Goal: Transaction & Acquisition: Purchase product/service

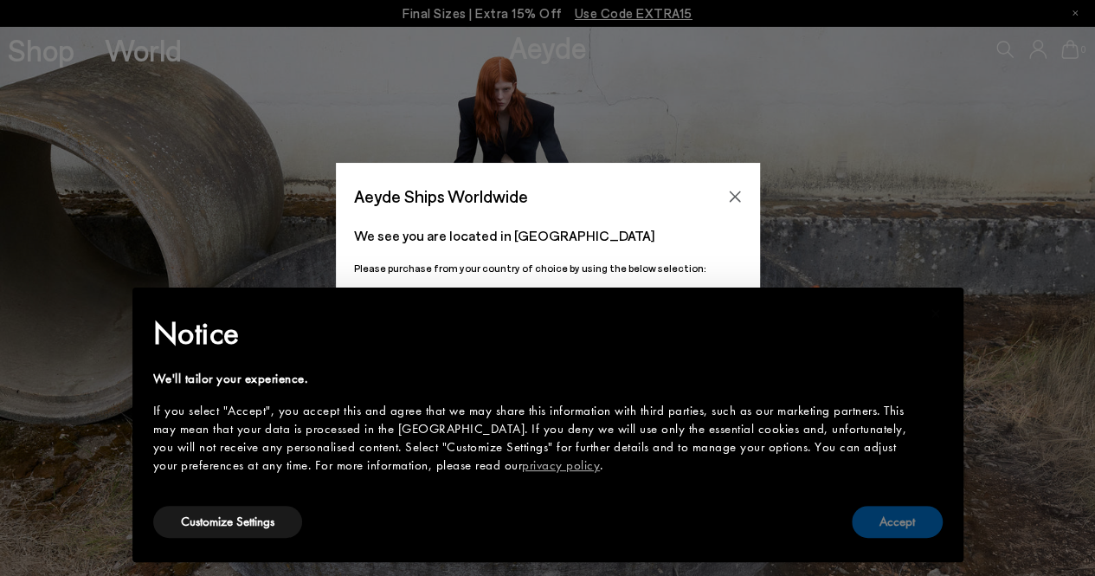
click at [916, 525] on button "Accept" at bounding box center [897, 522] width 91 height 32
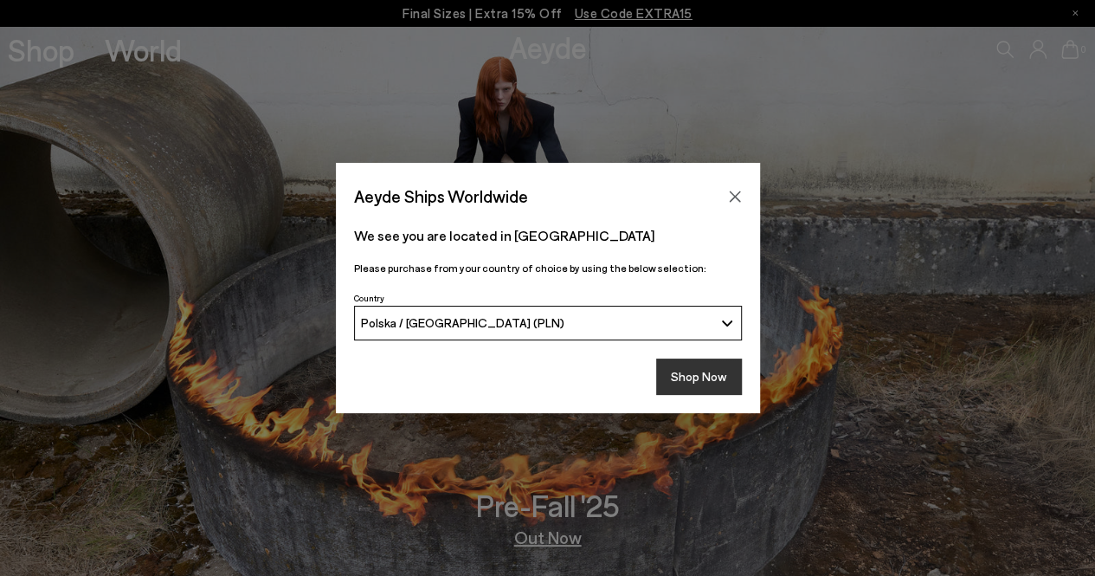
click at [724, 389] on button "Shop Now" at bounding box center [699, 376] width 86 height 36
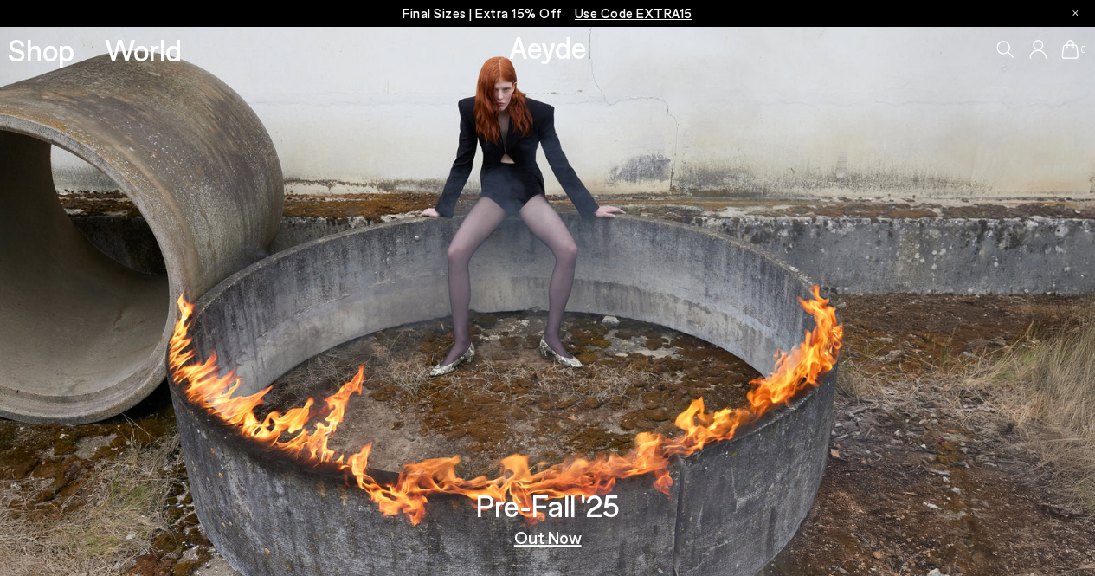
click at [551, 542] on link "Out Now" at bounding box center [548, 536] width 68 height 17
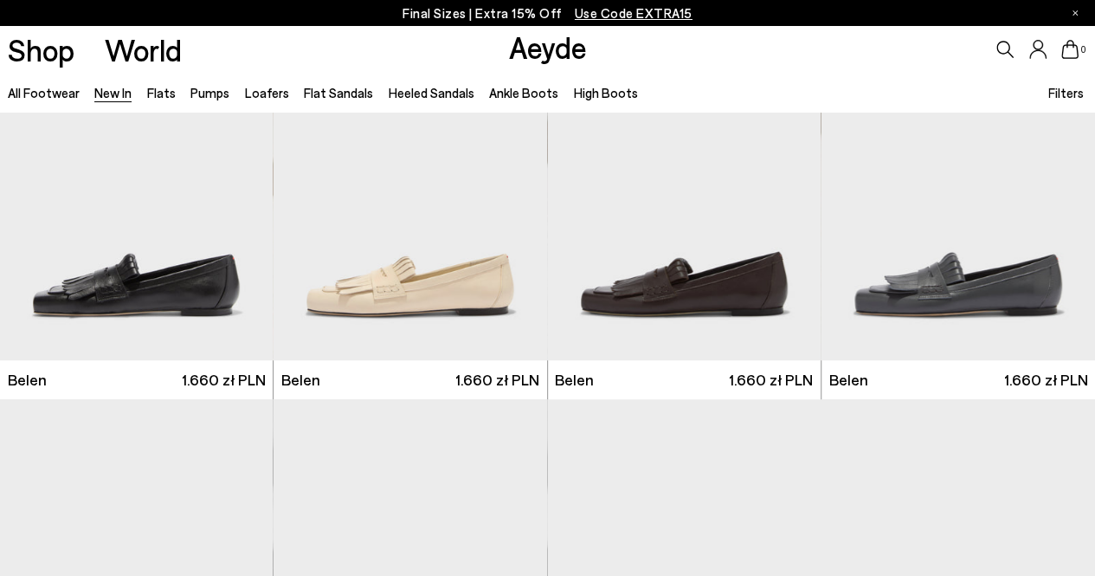
scroll to position [399, 0]
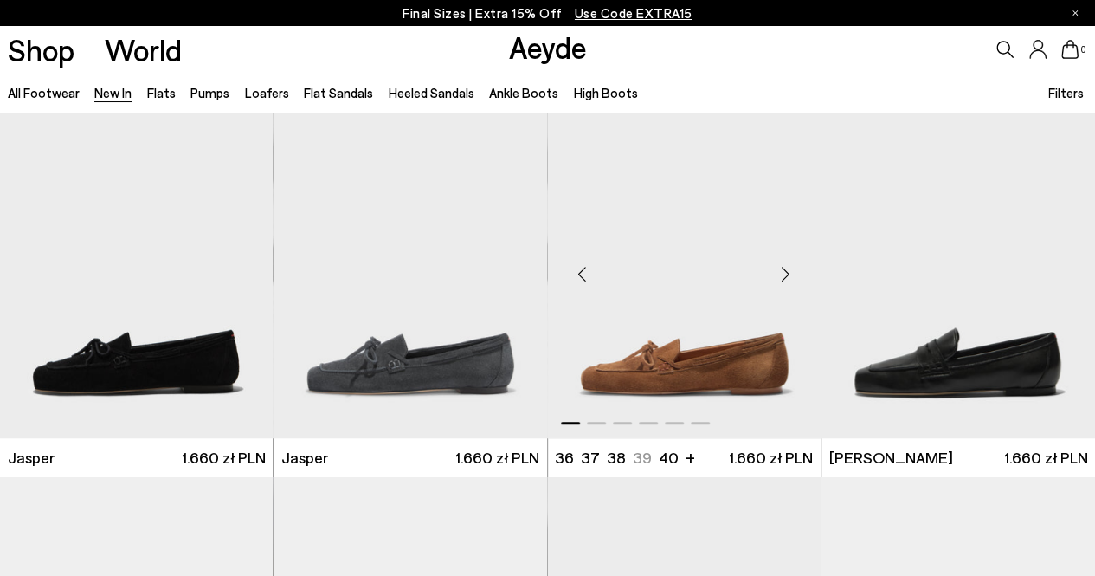
click at [782, 280] on div "Next slide" at bounding box center [786, 274] width 52 height 52
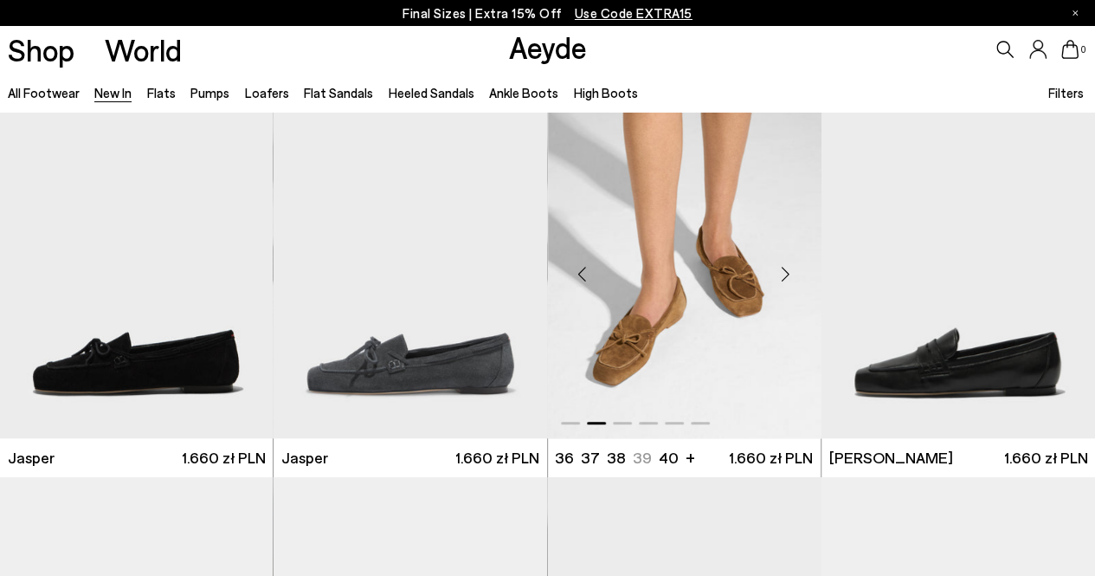
click at [782, 280] on div "Next slide" at bounding box center [786, 274] width 52 height 52
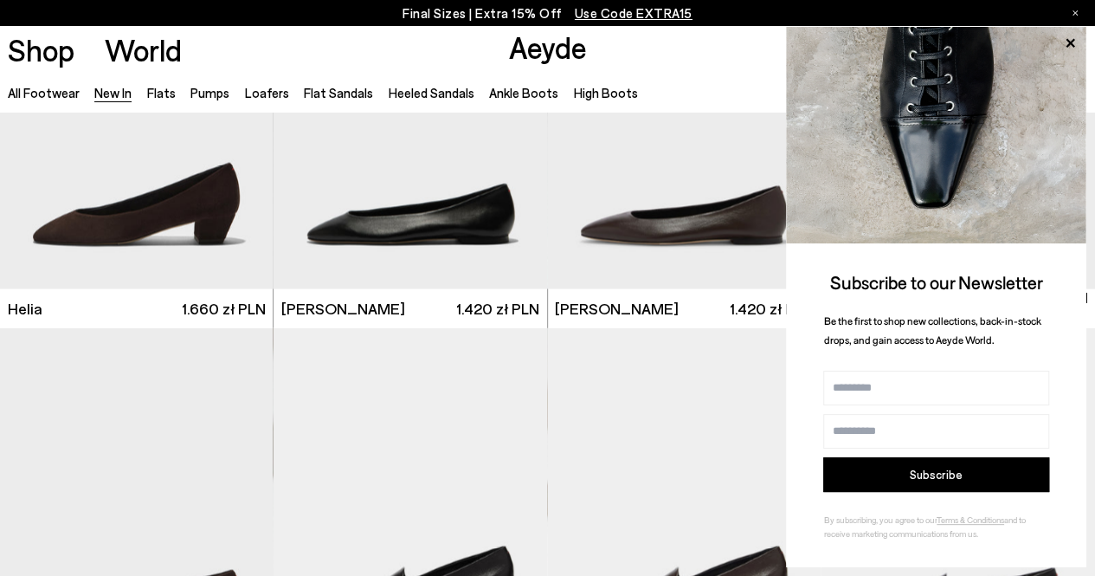
scroll to position [1696, 0]
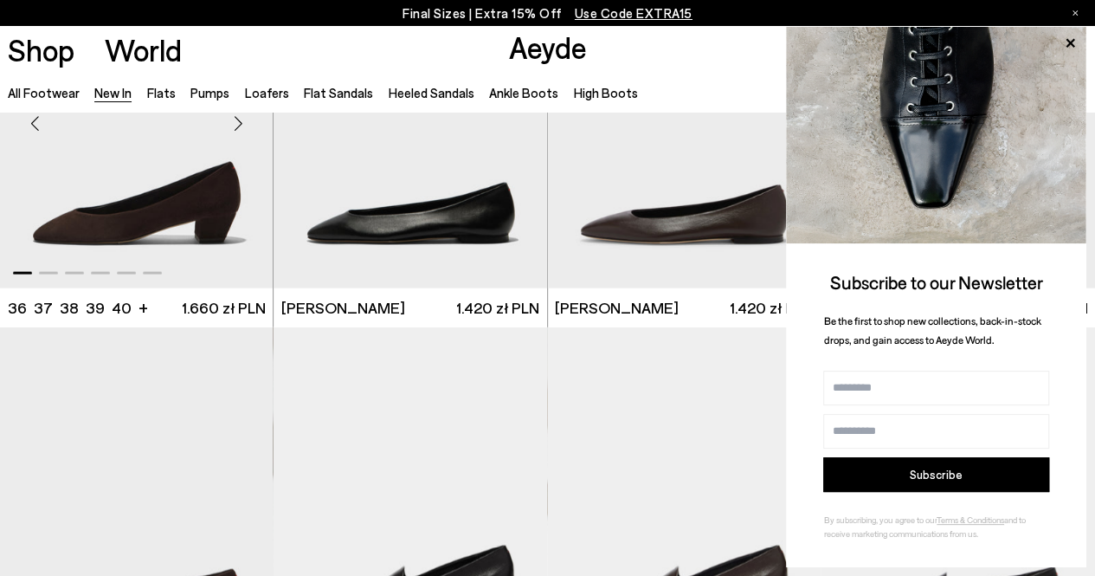
click at [240, 122] on div "Next slide" at bounding box center [238, 124] width 52 height 52
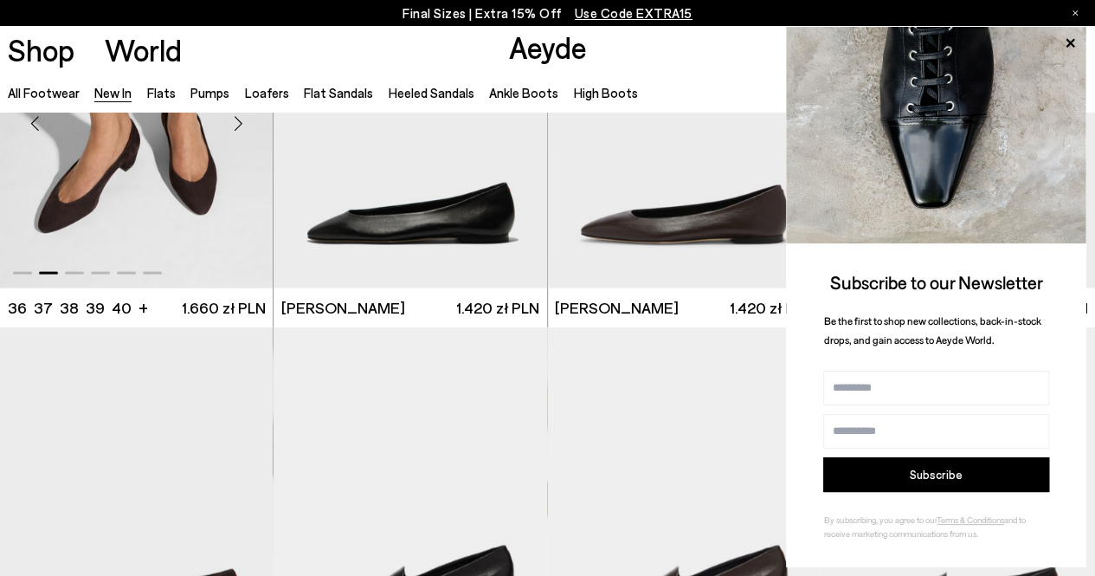
click at [240, 122] on div "Next slide" at bounding box center [238, 124] width 52 height 52
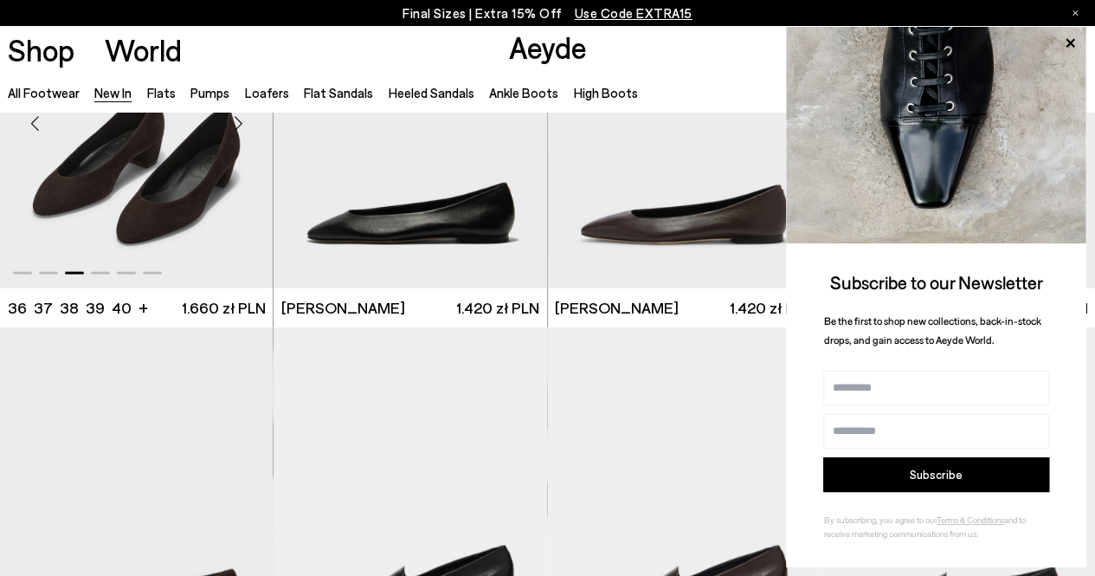
click at [240, 122] on div "Next slide" at bounding box center [238, 124] width 52 height 52
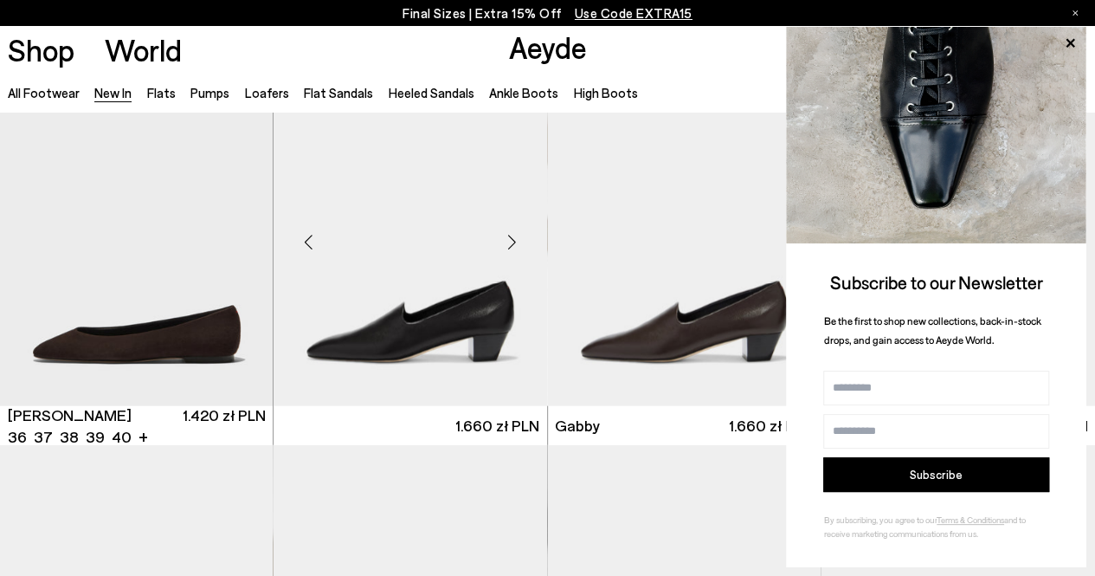
scroll to position [1961, 0]
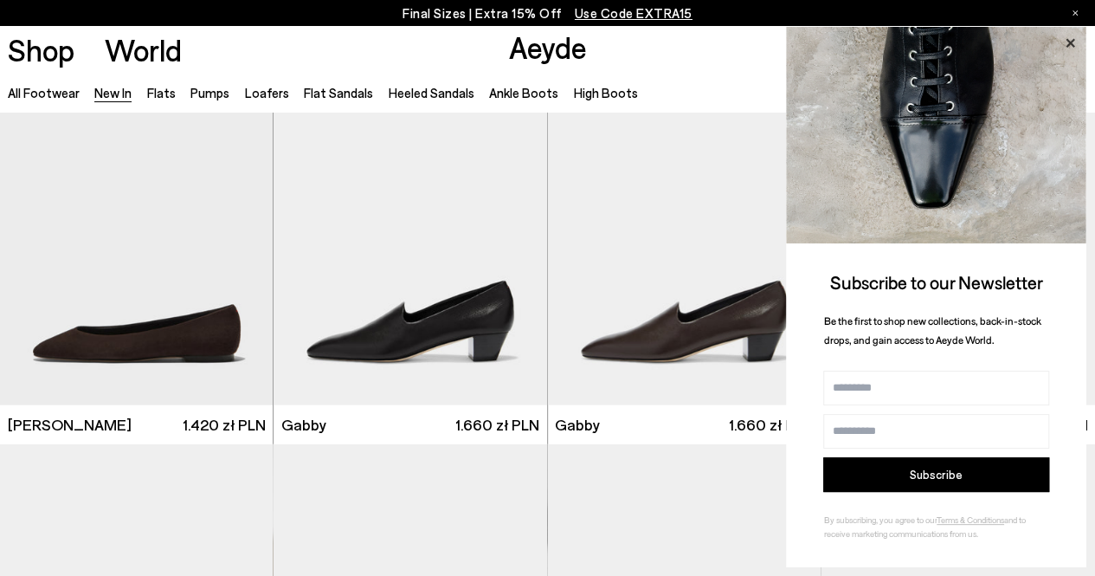
click at [1066, 46] on icon at bounding box center [1070, 42] width 9 height 9
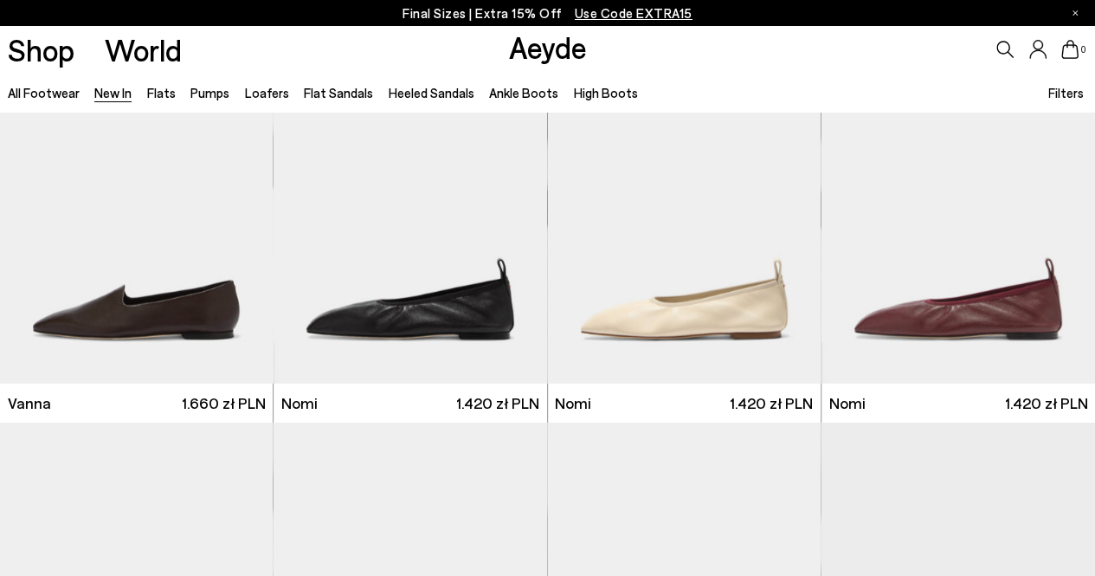
scroll to position [2372, 0]
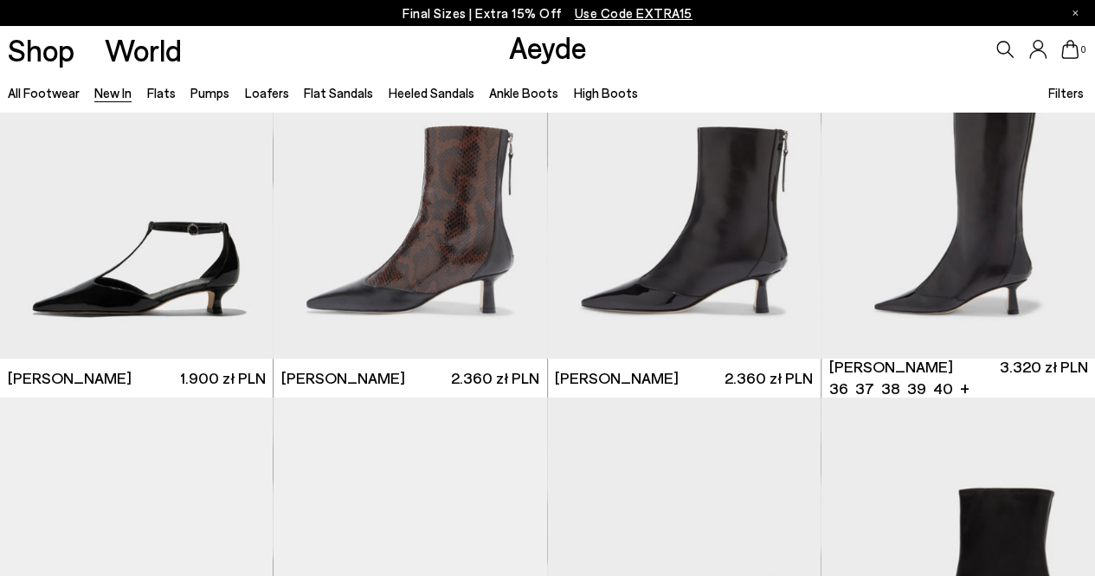
scroll to position [3538, 0]
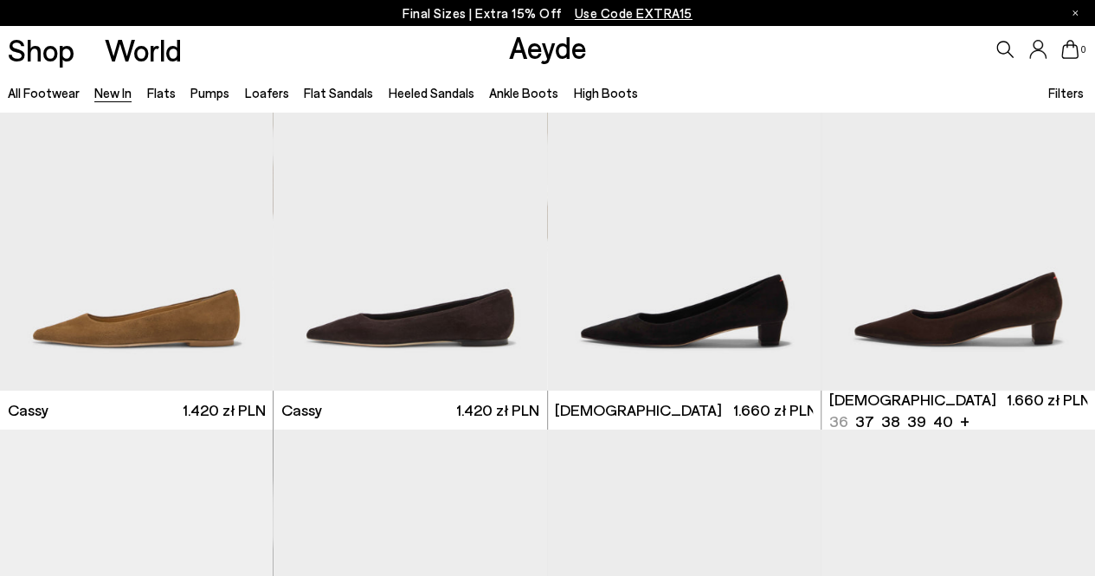
scroll to position [6189, 0]
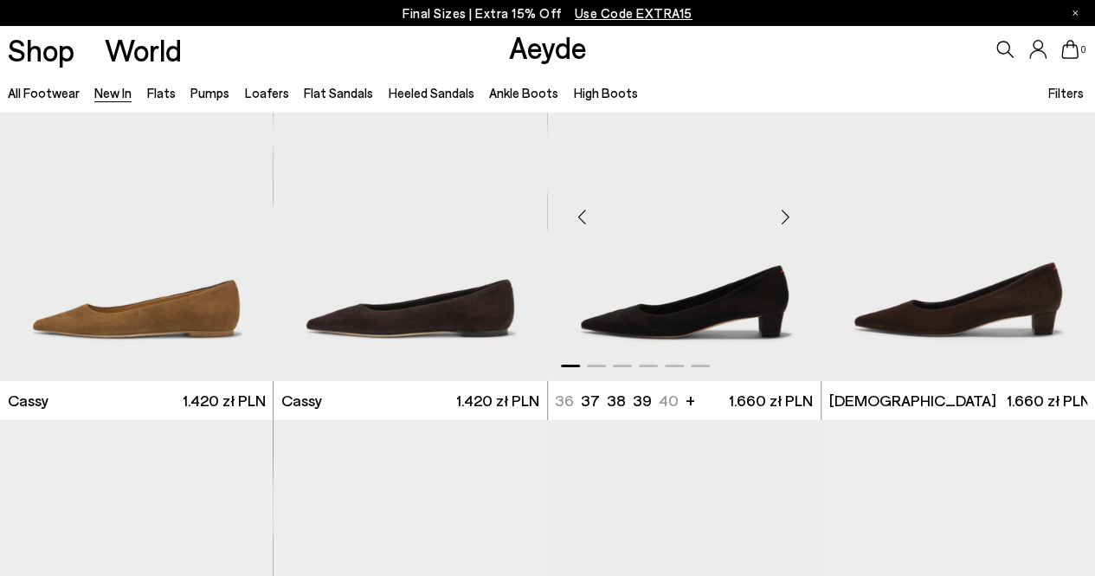
click at [789, 212] on div "Next slide" at bounding box center [786, 216] width 52 height 52
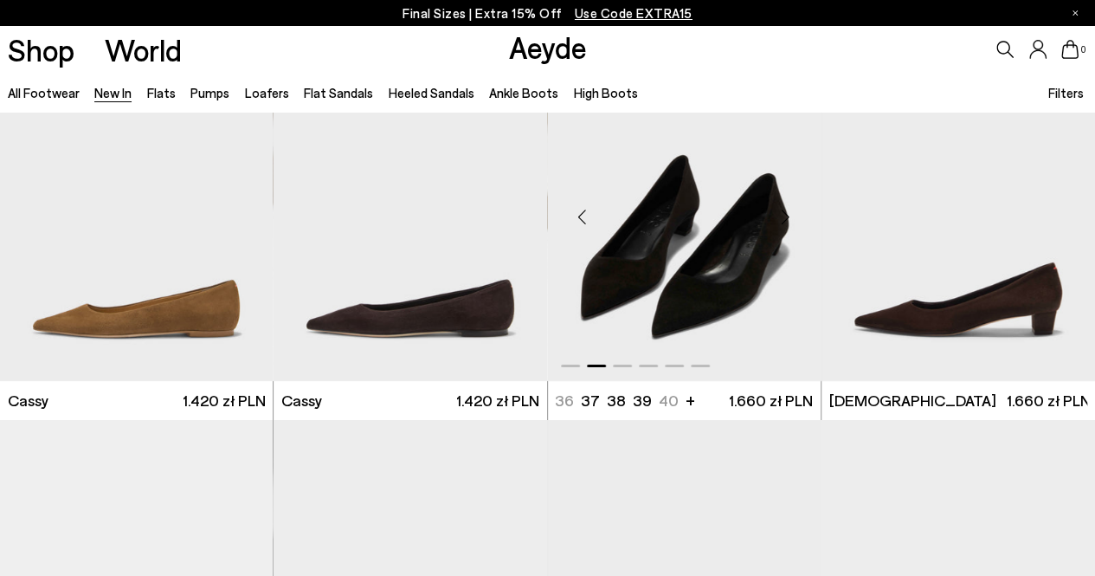
click at [789, 212] on div "Next slide" at bounding box center [786, 216] width 52 height 52
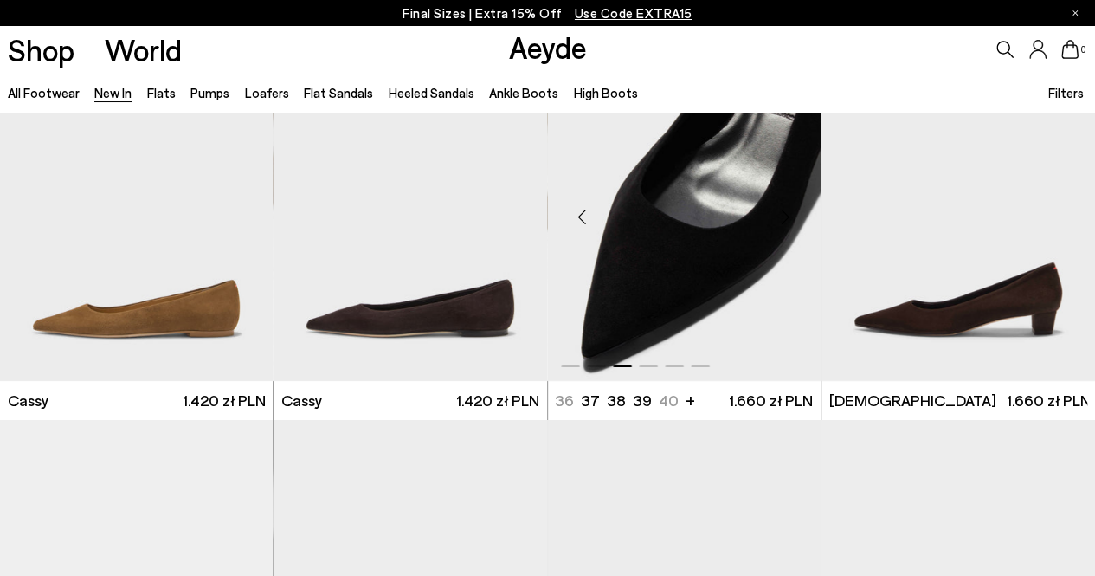
click at [789, 212] on div "Next slide" at bounding box center [786, 216] width 52 height 52
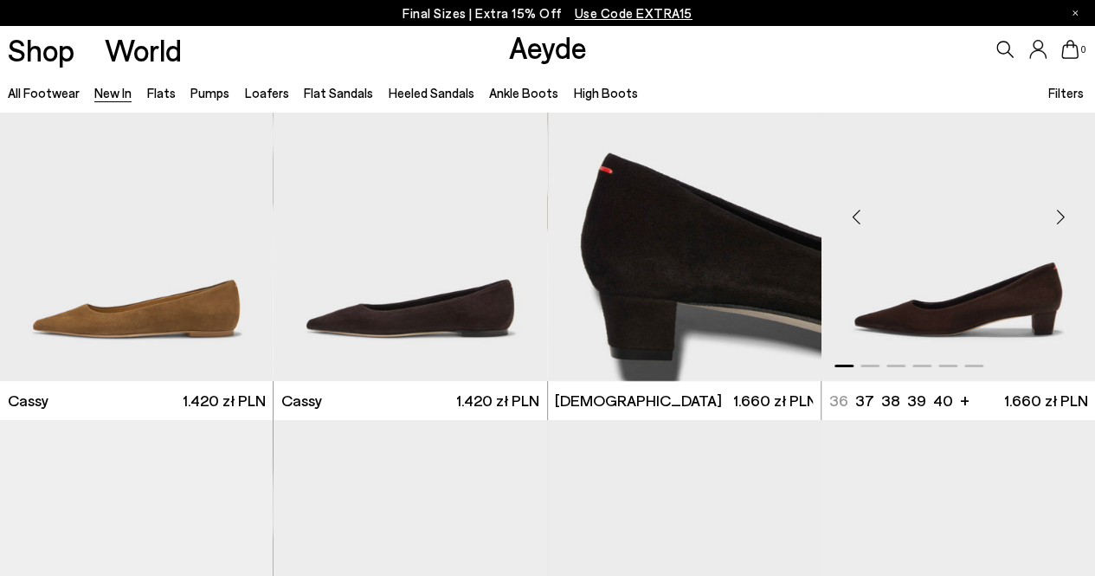
click at [1064, 210] on div "Next slide" at bounding box center [1060, 216] width 52 height 52
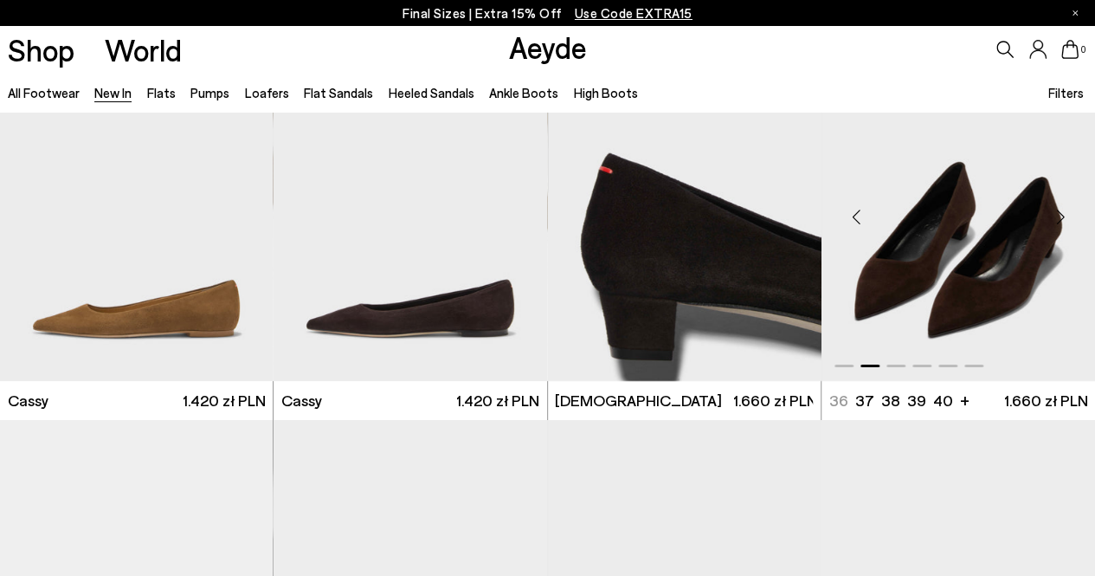
click at [1064, 210] on div "Next slide" at bounding box center [1060, 216] width 52 height 52
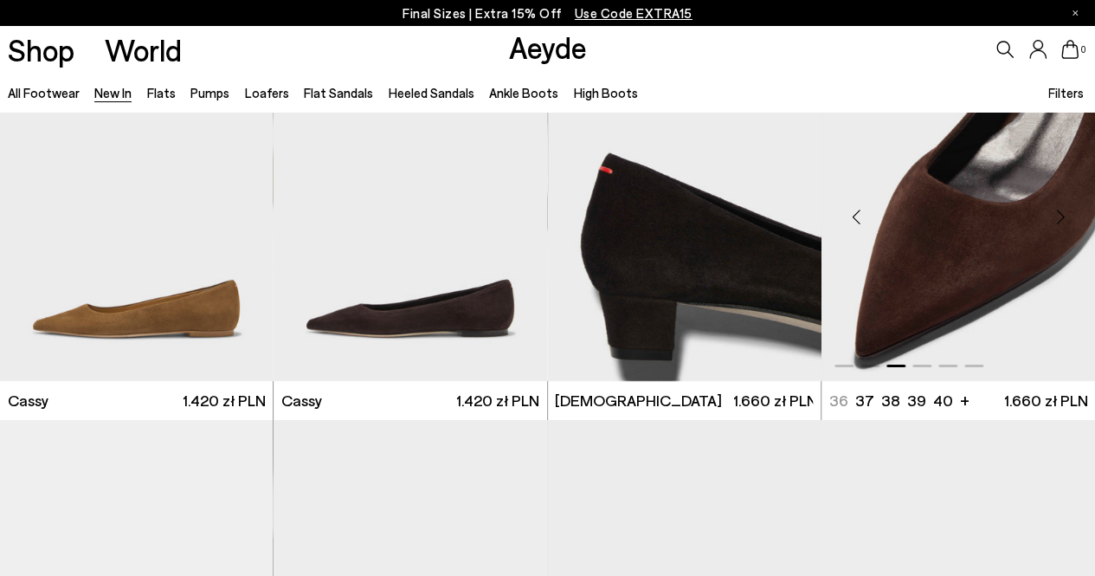
click at [1064, 210] on div "Next slide" at bounding box center [1060, 216] width 52 height 52
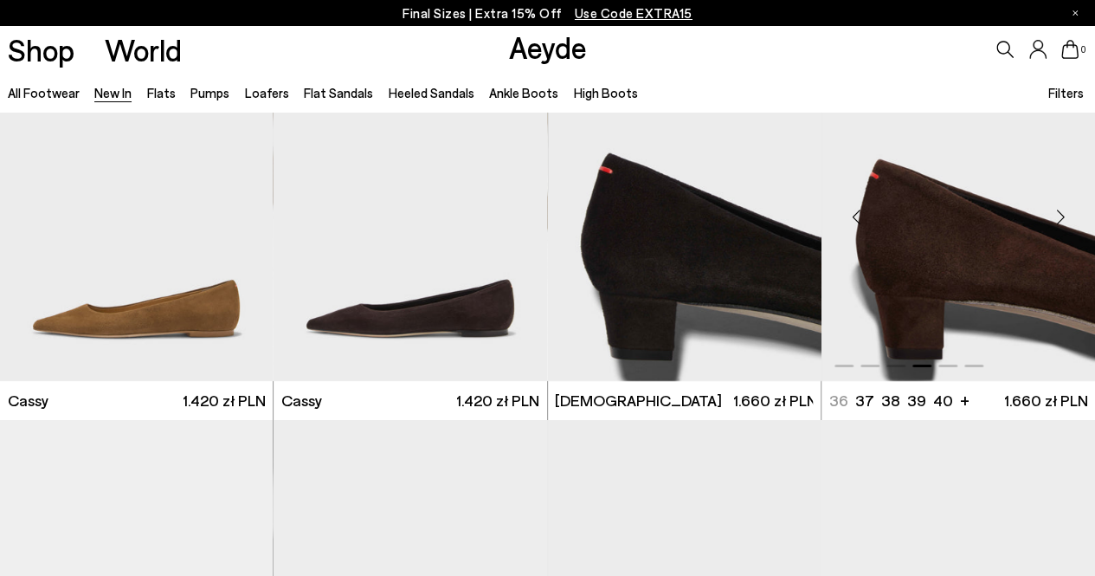
click at [1064, 210] on div "Next slide" at bounding box center [1060, 216] width 52 height 52
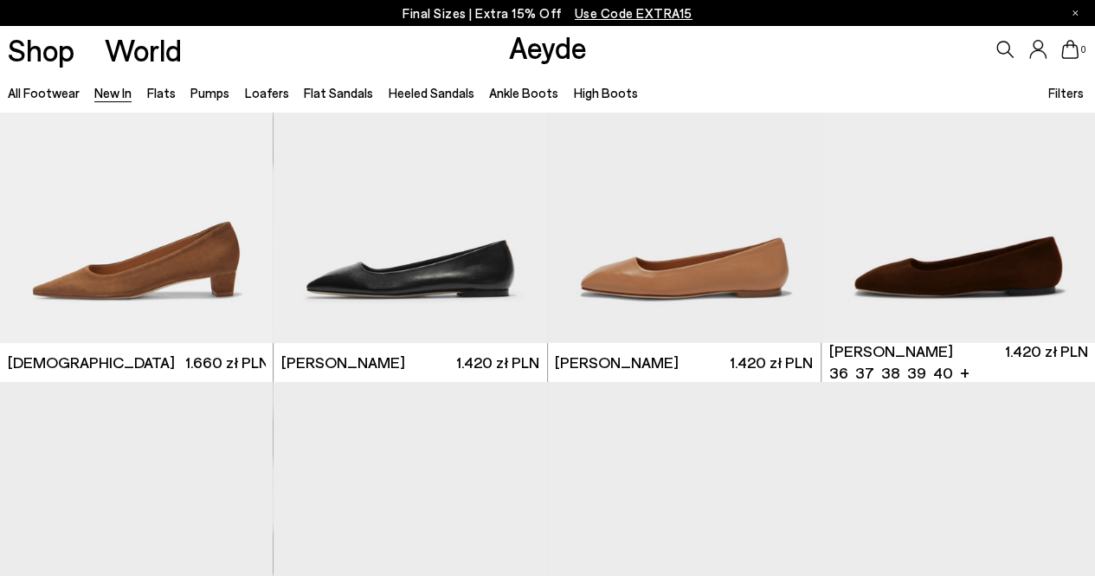
scroll to position [6613, 0]
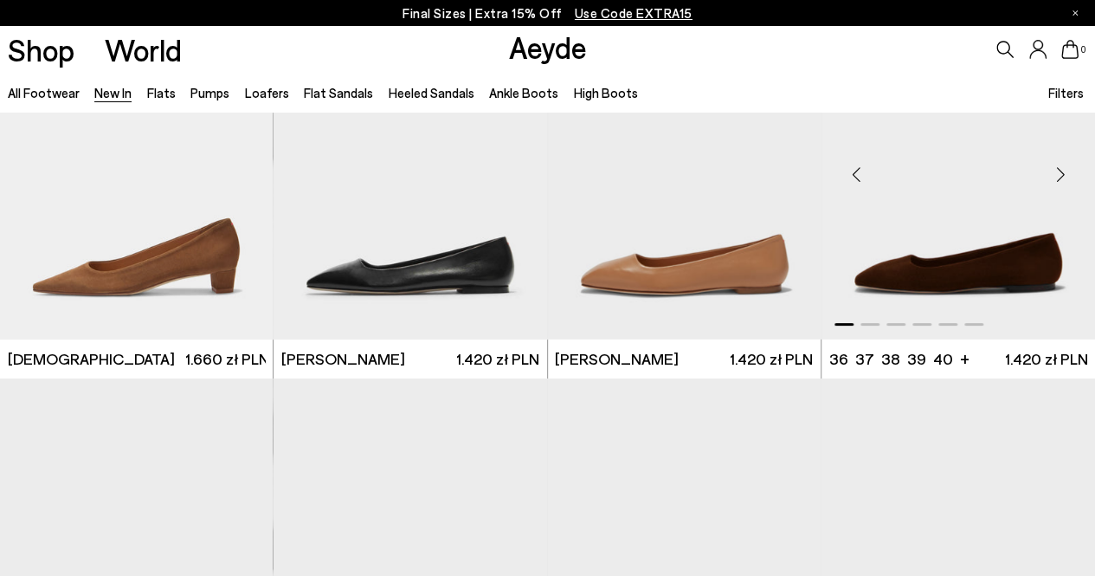
click at [1061, 170] on div "Next slide" at bounding box center [1060, 175] width 52 height 52
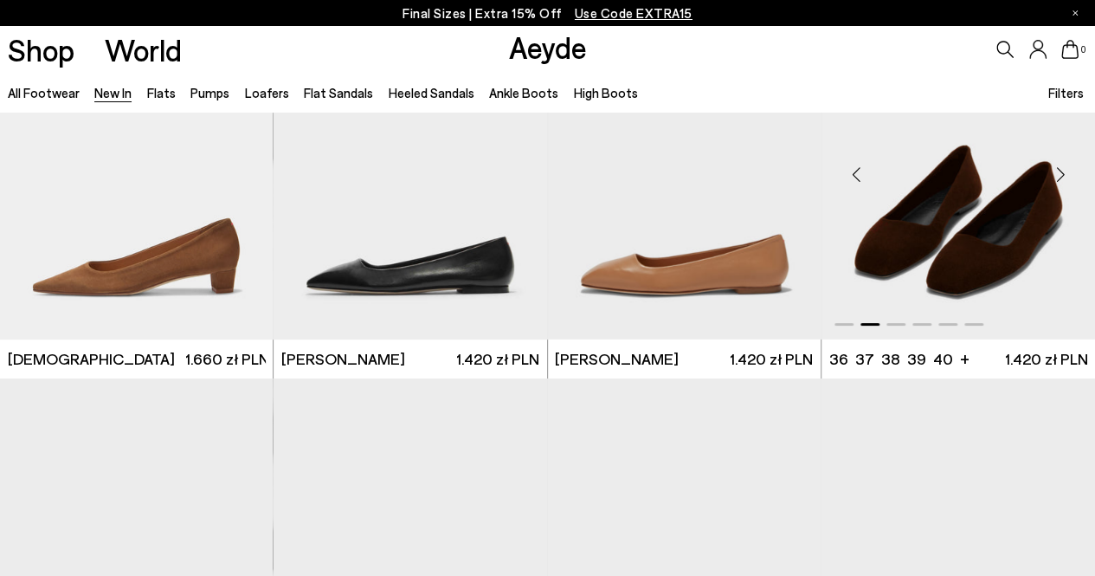
click at [1061, 170] on div "Next slide" at bounding box center [1060, 175] width 52 height 52
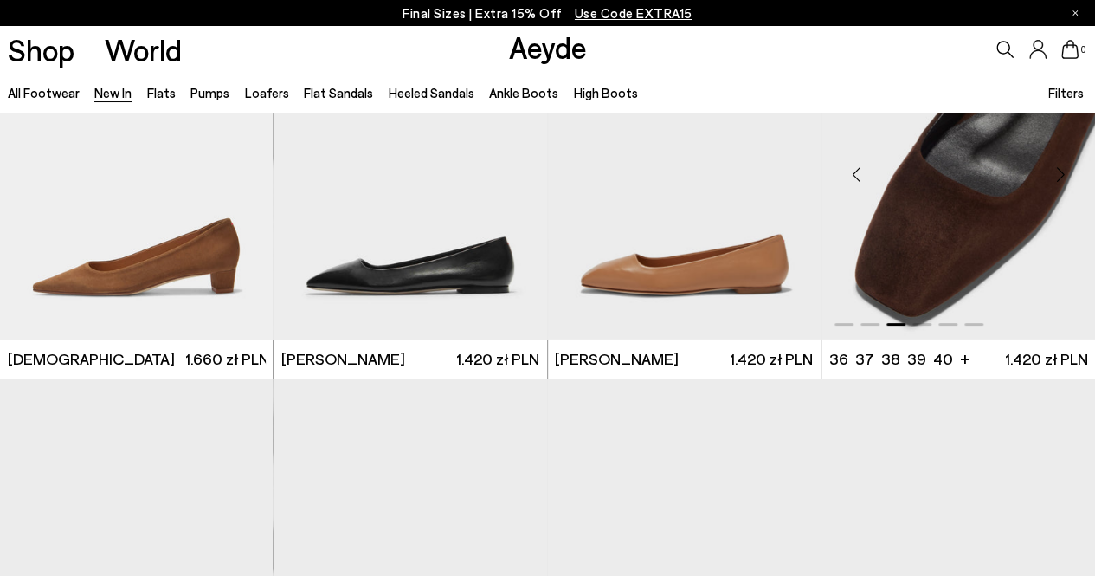
click at [1061, 170] on div "Next slide" at bounding box center [1060, 175] width 52 height 52
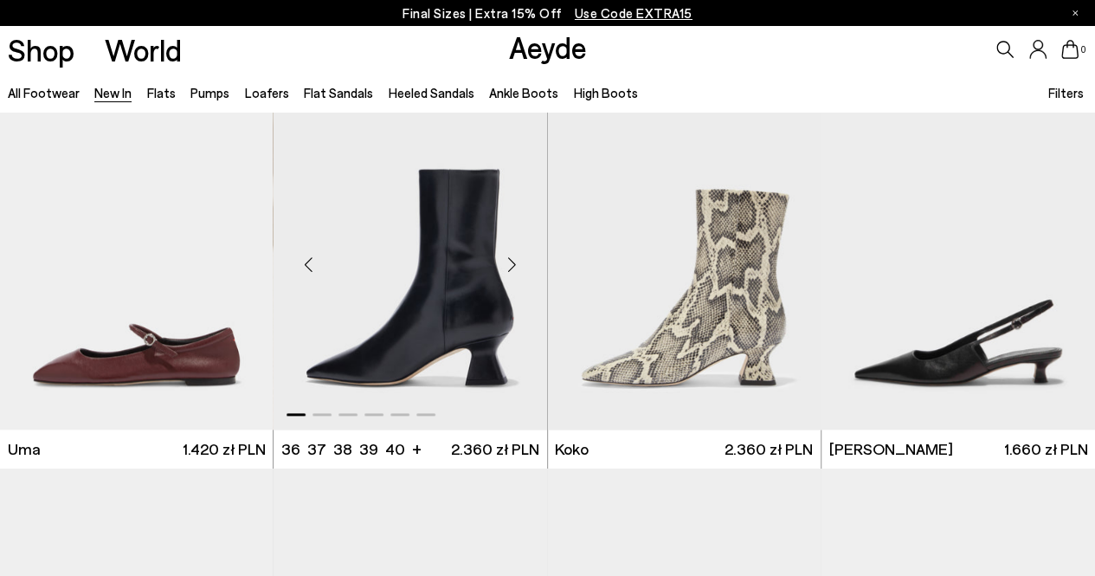
scroll to position [7288, 0]
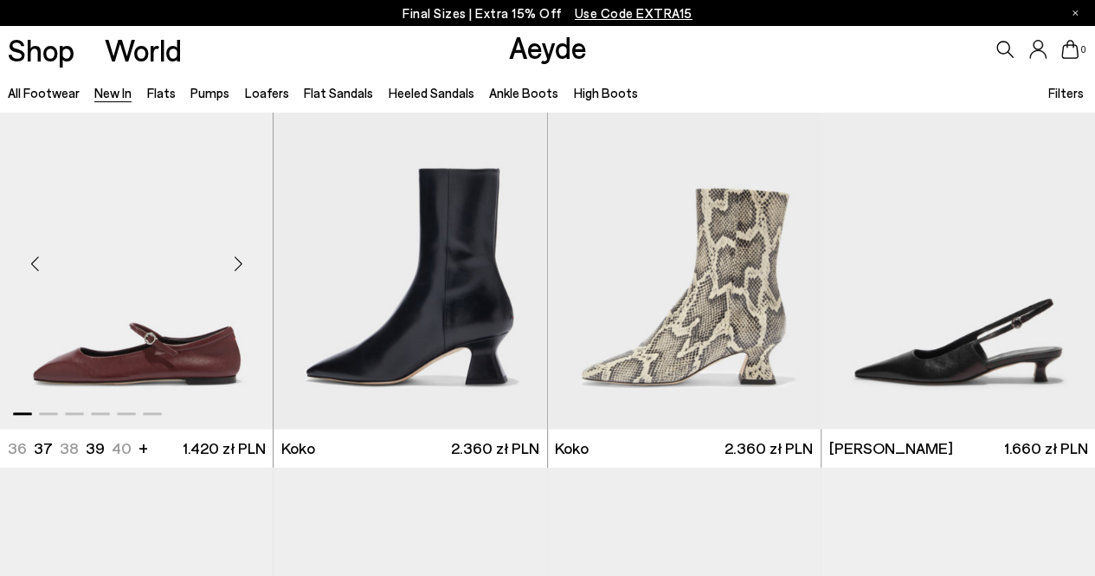
click at [234, 267] on div "Next slide" at bounding box center [238, 264] width 52 height 52
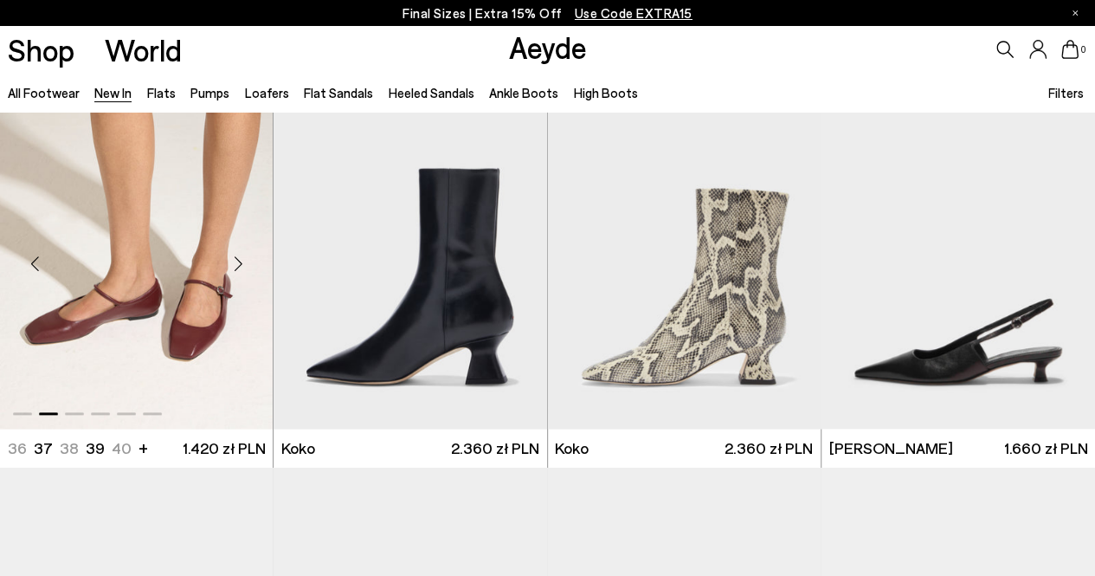
click at [234, 267] on div "Next slide" at bounding box center [238, 264] width 52 height 52
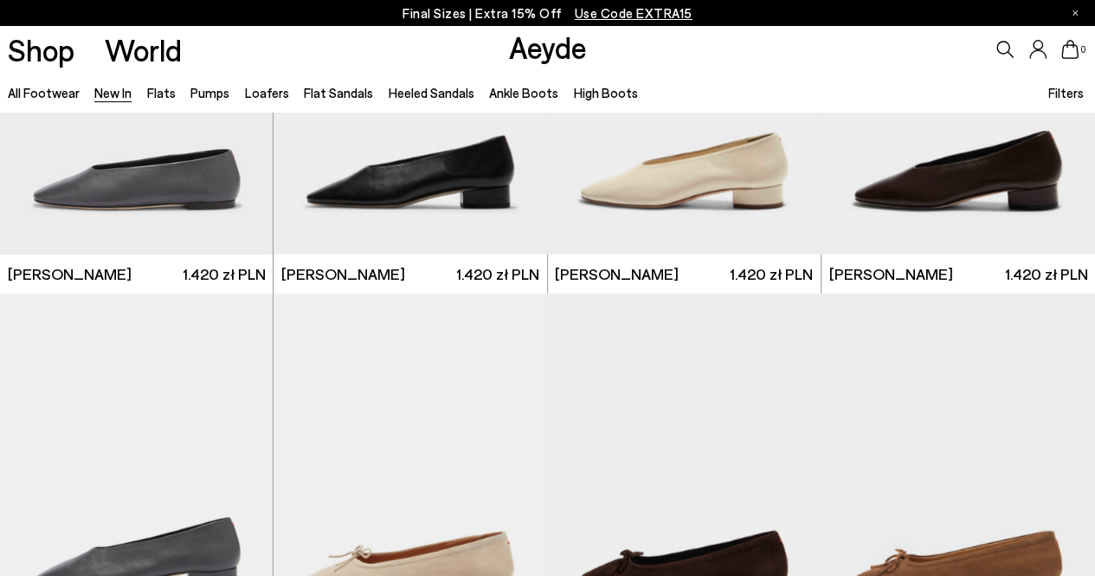
scroll to position [8818, 0]
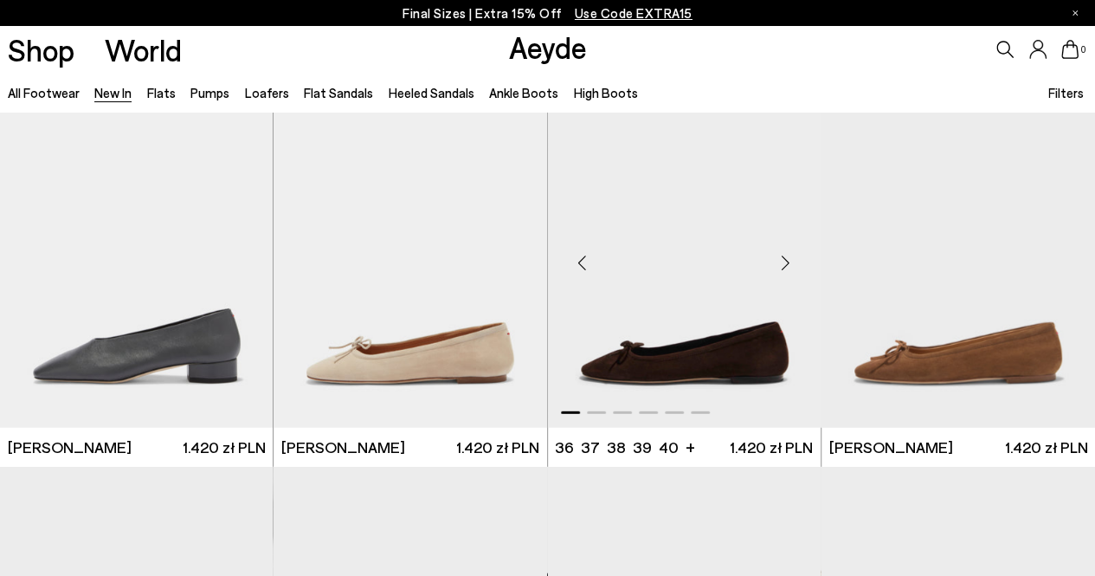
click at [788, 257] on div "Next slide" at bounding box center [786, 263] width 52 height 52
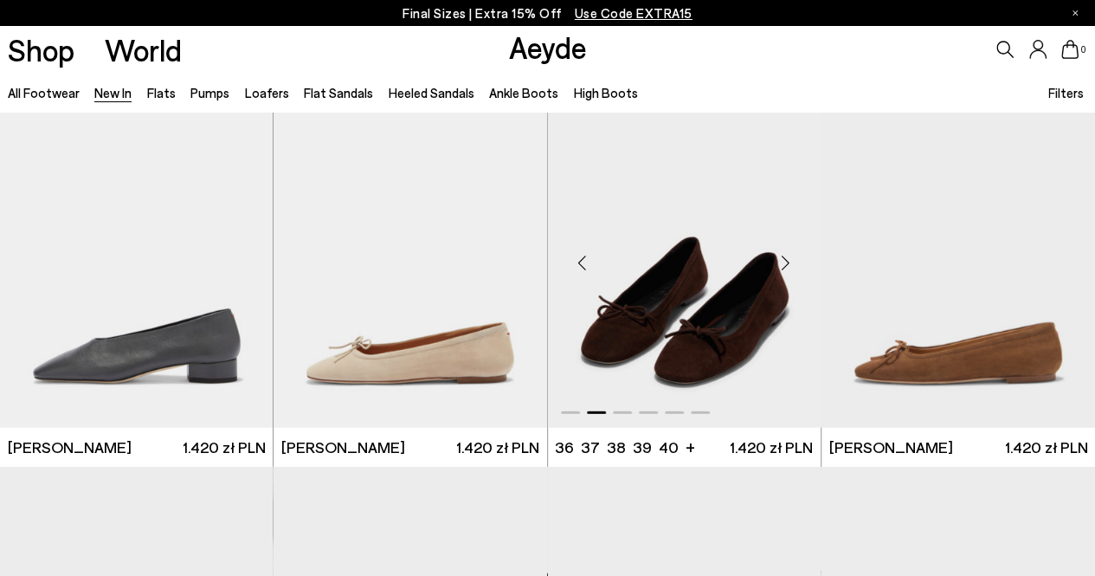
click at [788, 257] on div "Next slide" at bounding box center [786, 263] width 52 height 52
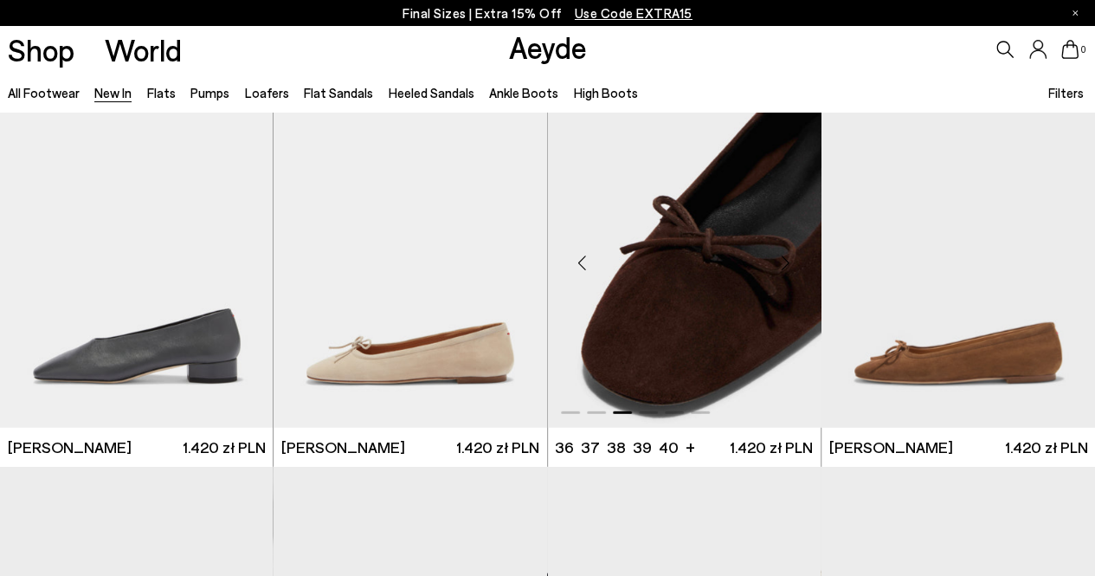
click at [788, 257] on div "Next slide" at bounding box center [786, 263] width 52 height 52
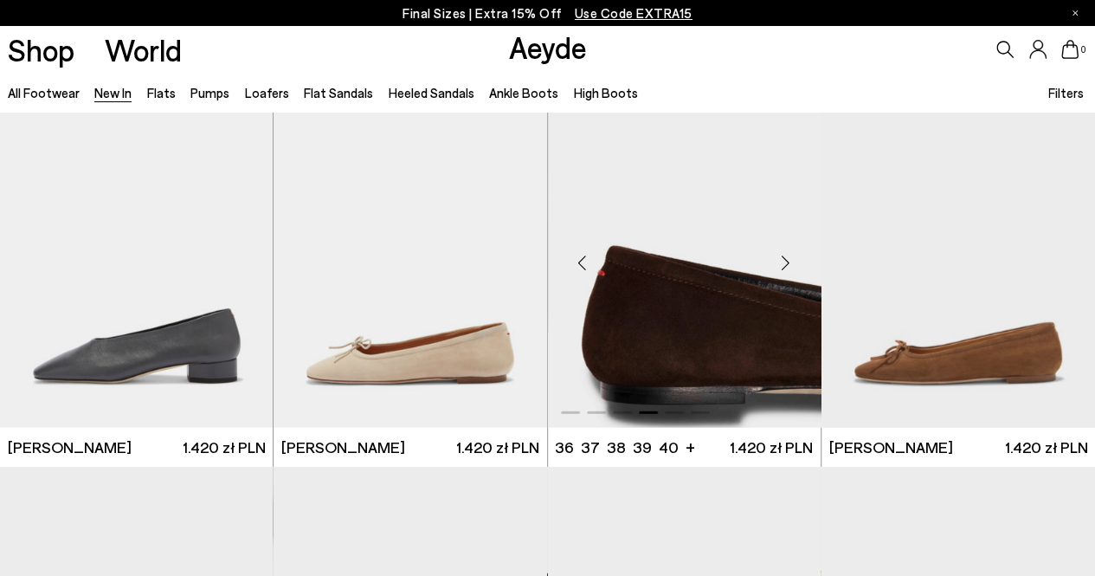
click at [788, 257] on div "Next slide" at bounding box center [786, 263] width 52 height 52
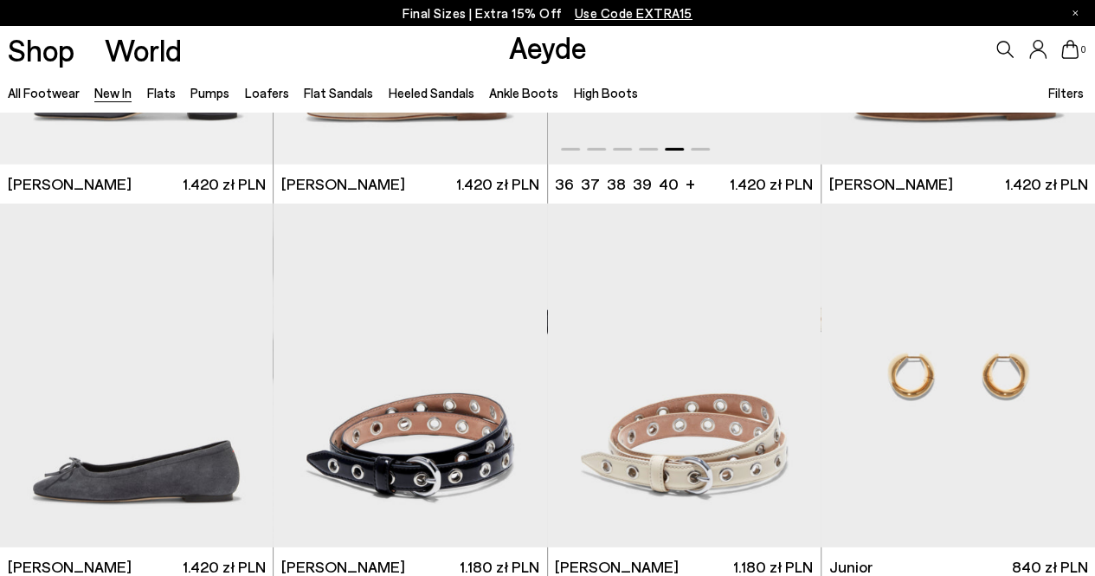
scroll to position [9084, 0]
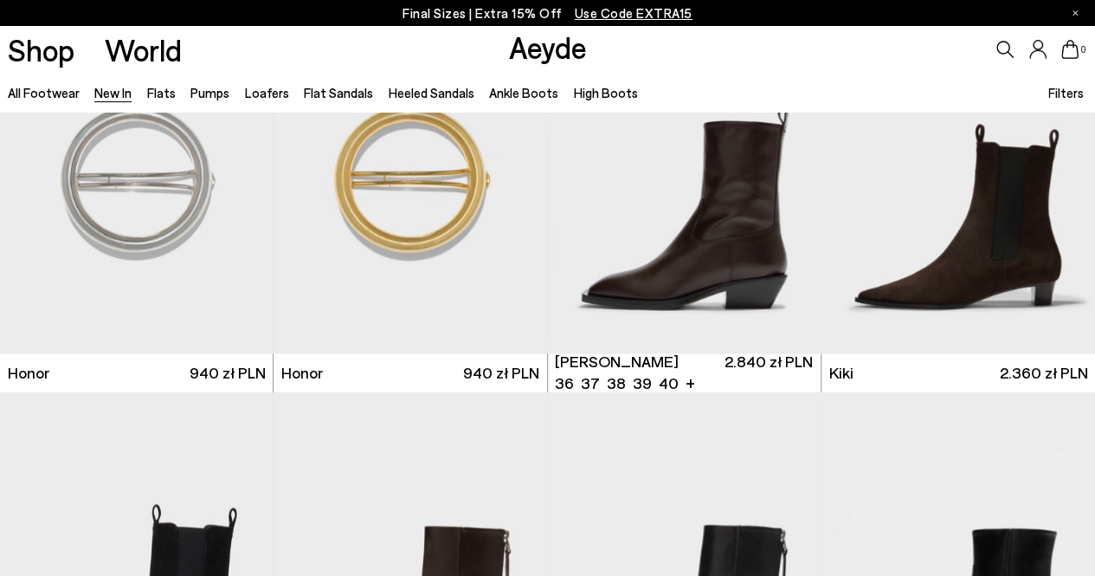
scroll to position [10820, 0]
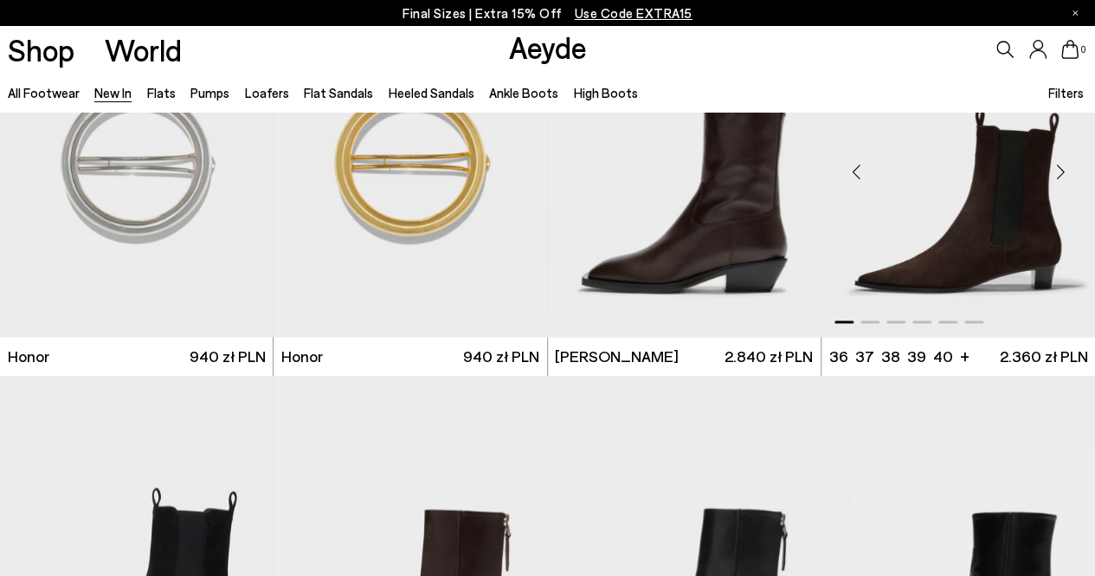
click at [1065, 169] on div "Next slide" at bounding box center [1060, 171] width 52 height 52
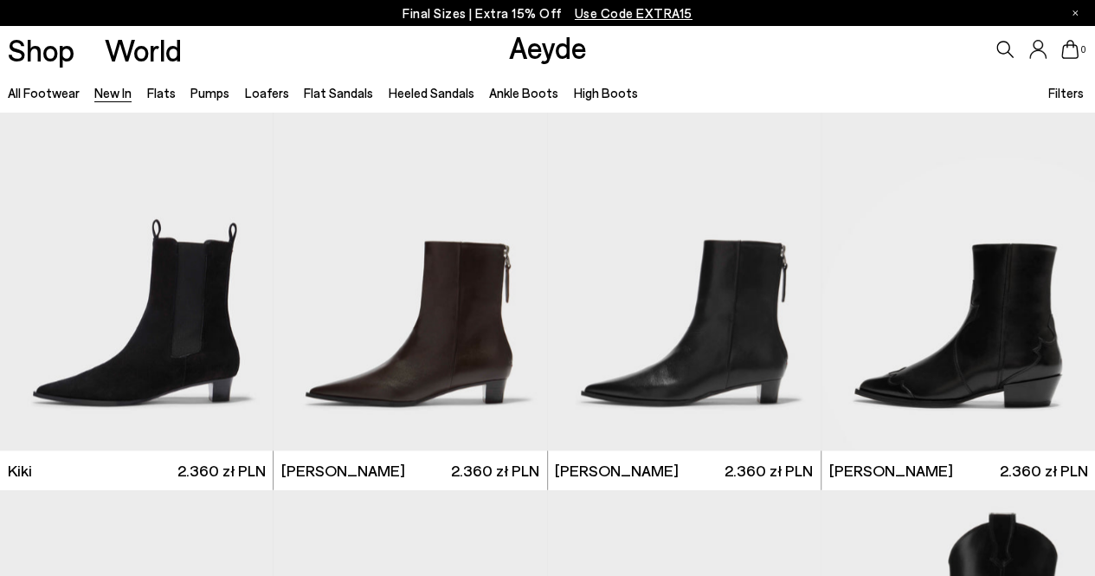
scroll to position [10760, 0]
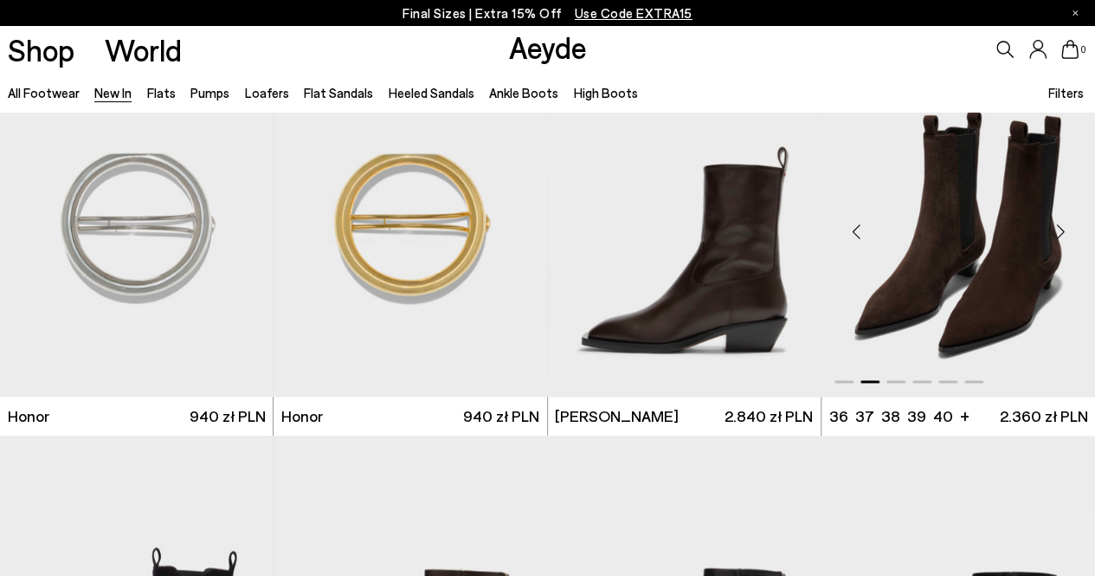
click at [1059, 230] on div "Next slide" at bounding box center [1060, 231] width 52 height 52
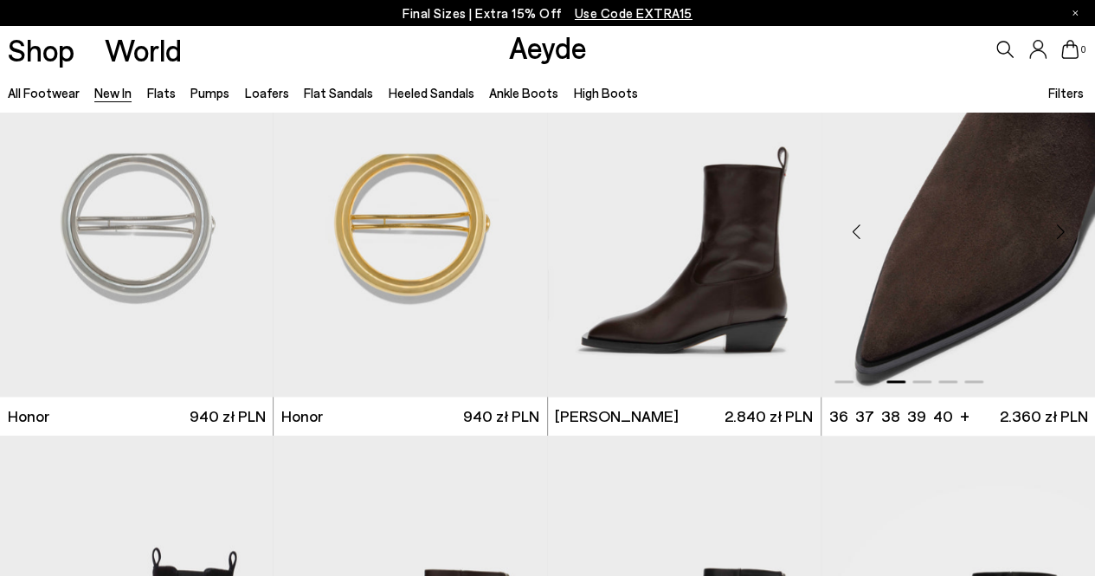
click at [1059, 230] on div "Next slide" at bounding box center [1060, 231] width 52 height 52
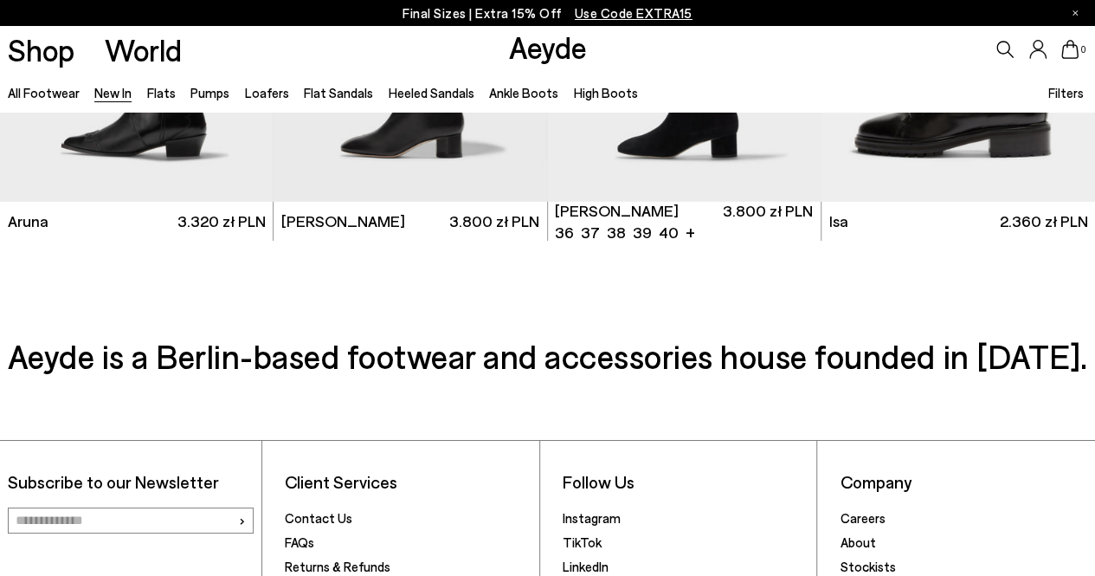
scroll to position [12589, 0]
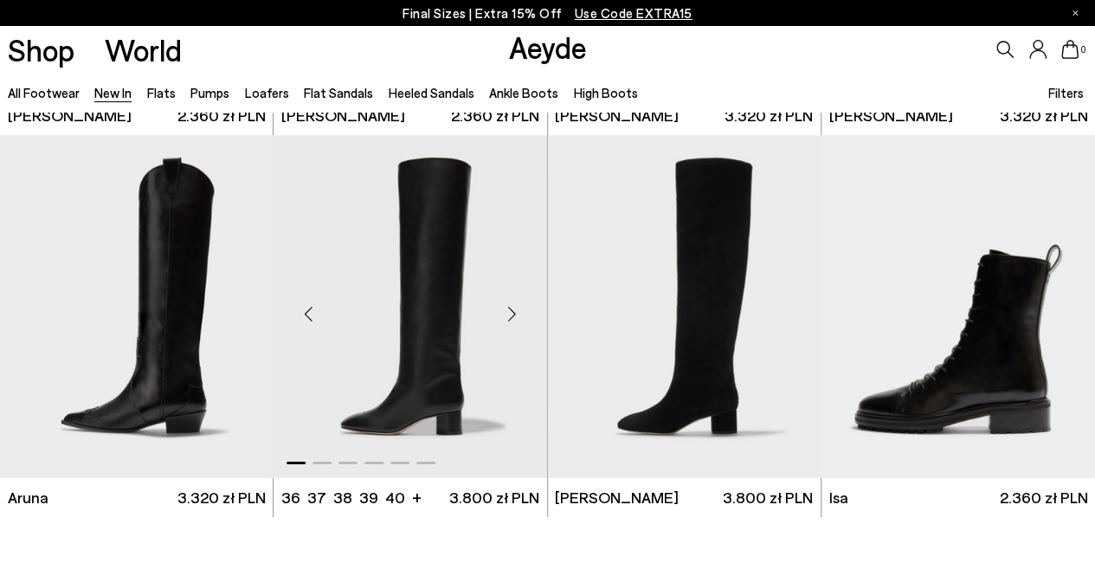
click at [509, 310] on div "Next slide" at bounding box center [512, 313] width 52 height 52
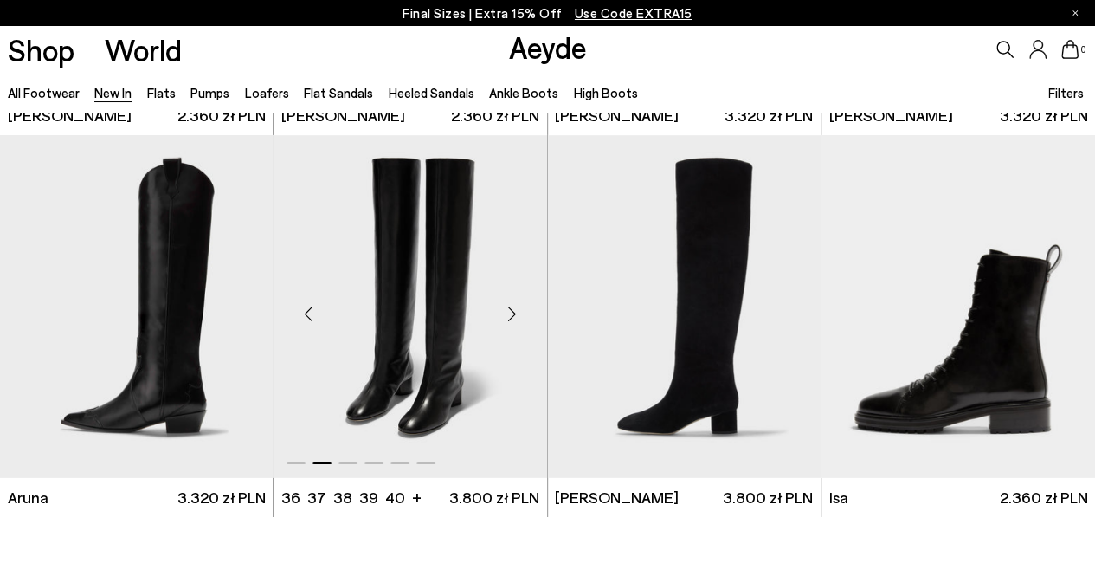
click at [509, 309] on div "Next slide" at bounding box center [512, 313] width 52 height 52
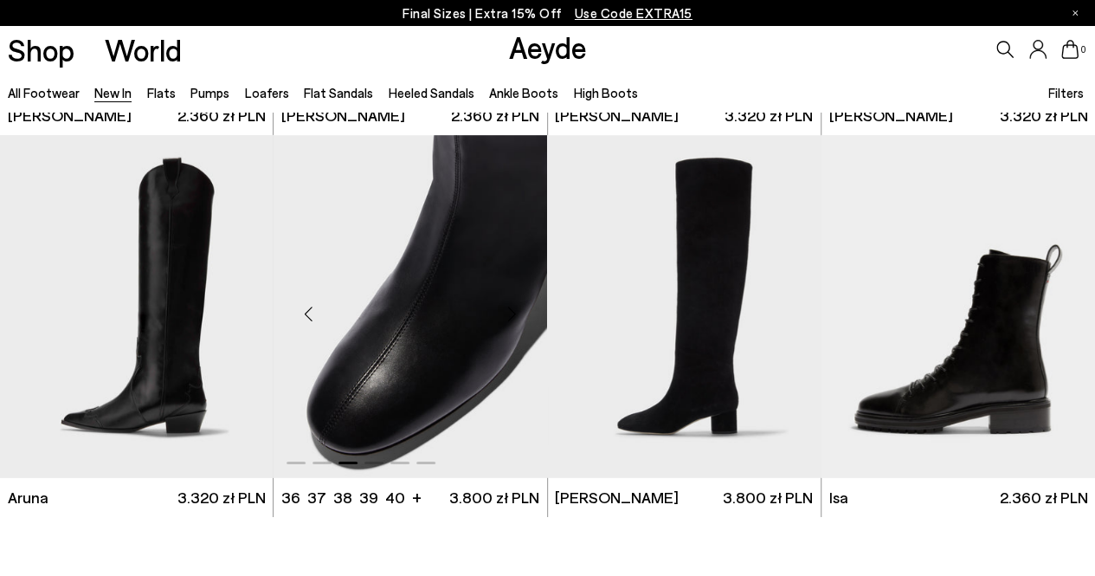
click at [509, 309] on div "Next slide" at bounding box center [512, 313] width 52 height 52
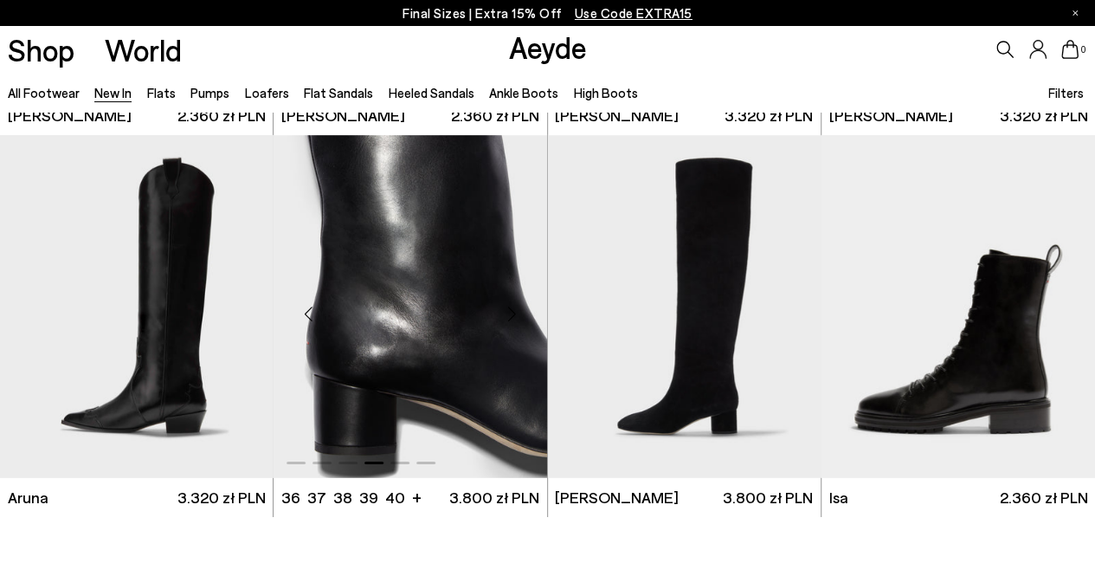
click at [509, 308] on div "Next slide" at bounding box center [512, 313] width 52 height 52
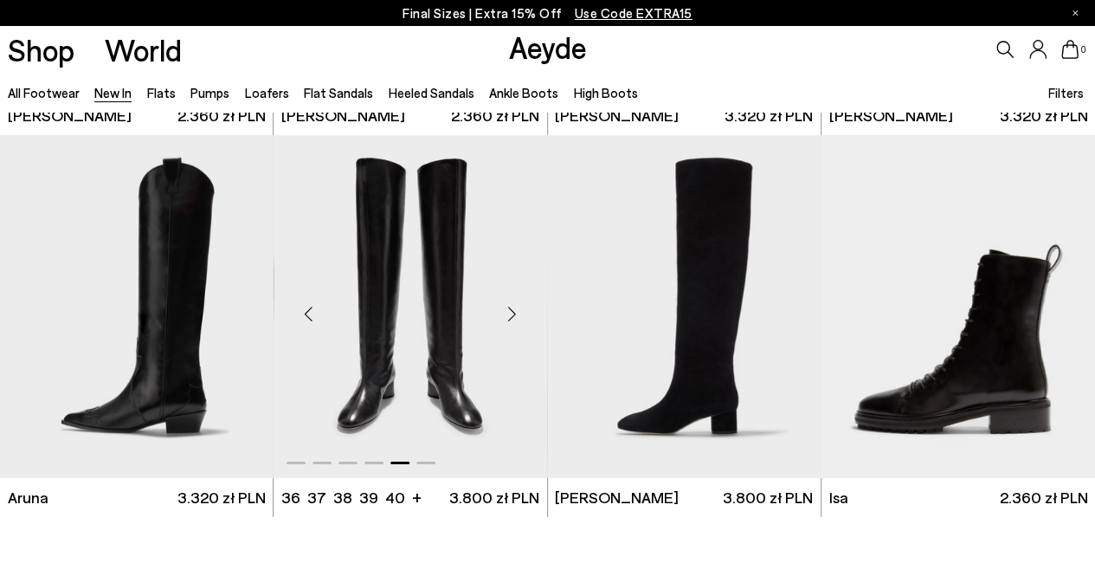
click at [509, 307] on div "Next slide" at bounding box center [512, 313] width 52 height 52
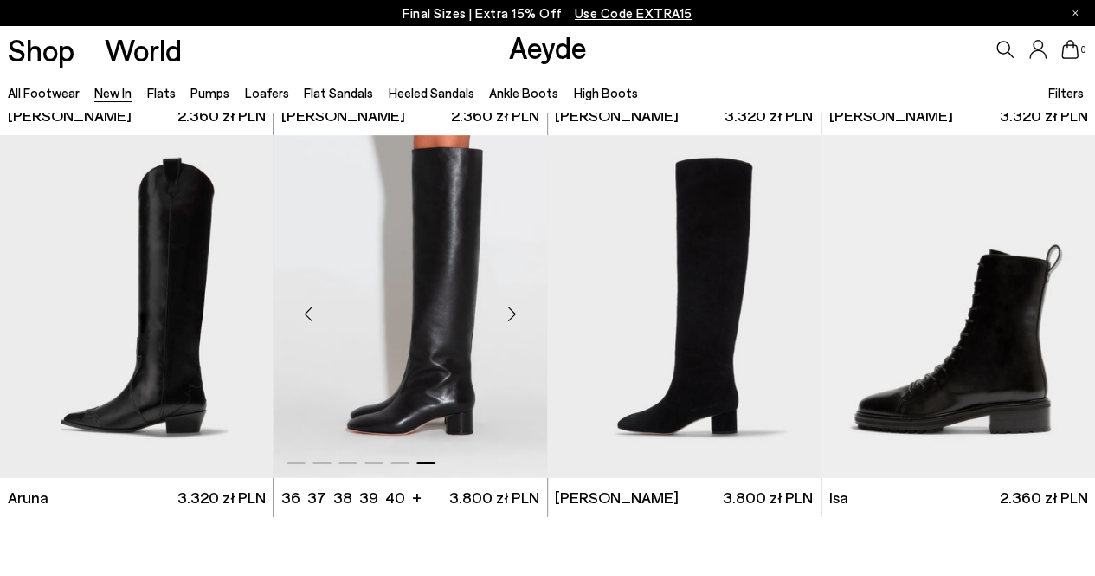
click at [509, 307] on div "Next slide" at bounding box center [512, 313] width 52 height 52
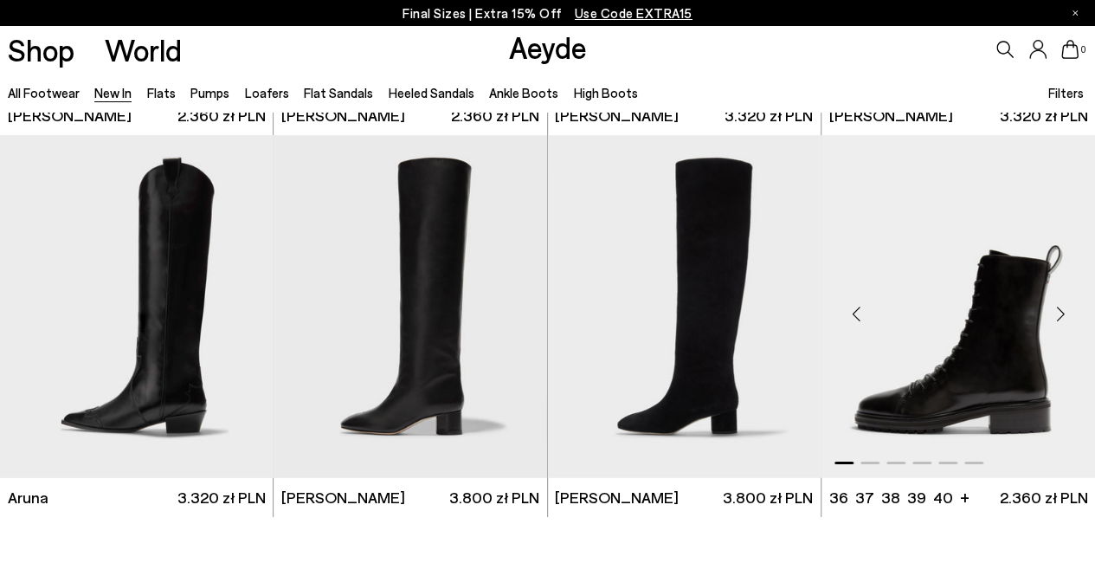
click at [1047, 314] on div "Next slide" at bounding box center [1060, 313] width 52 height 52
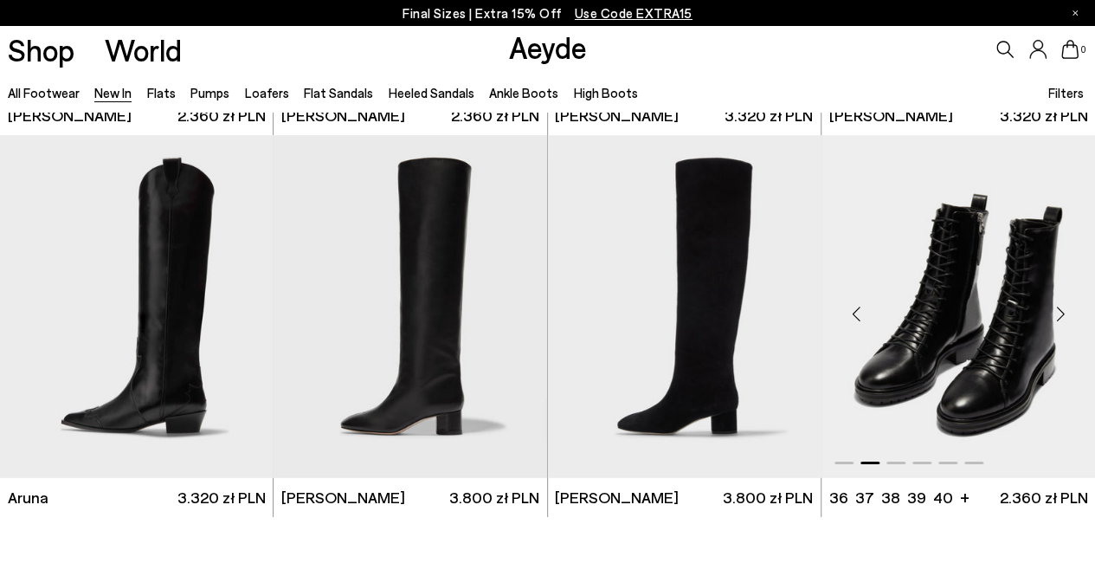
click at [1047, 314] on div "Next slide" at bounding box center [1060, 313] width 52 height 52
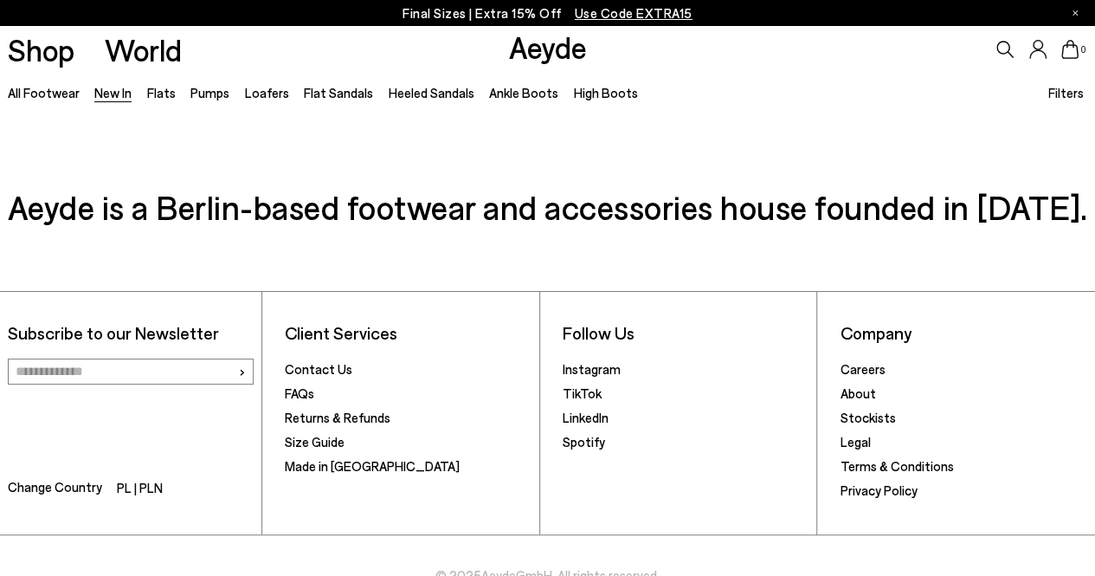
scroll to position [13018, 0]
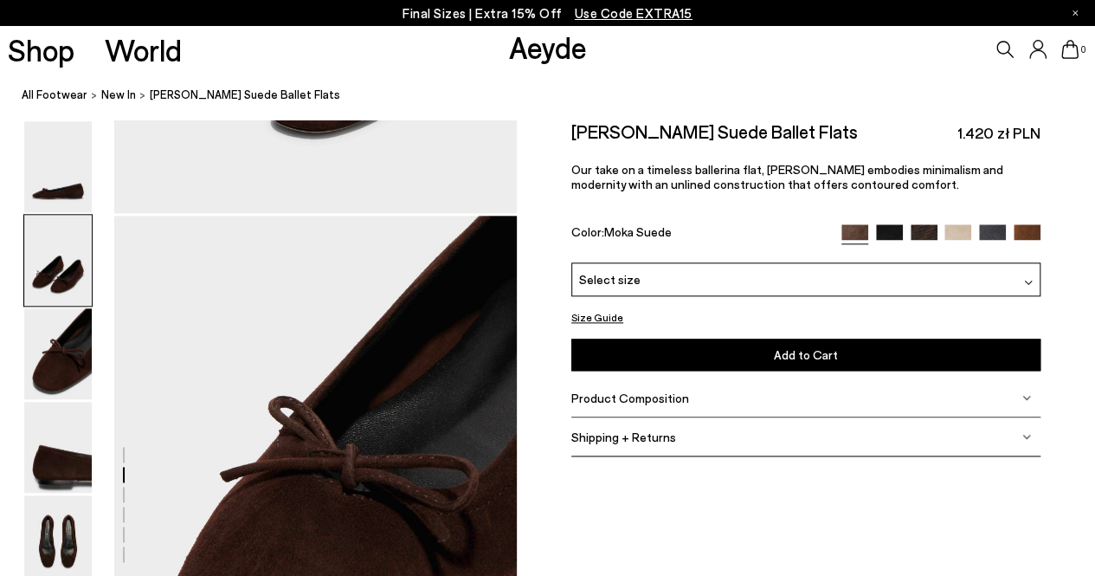
scroll to position [907, 0]
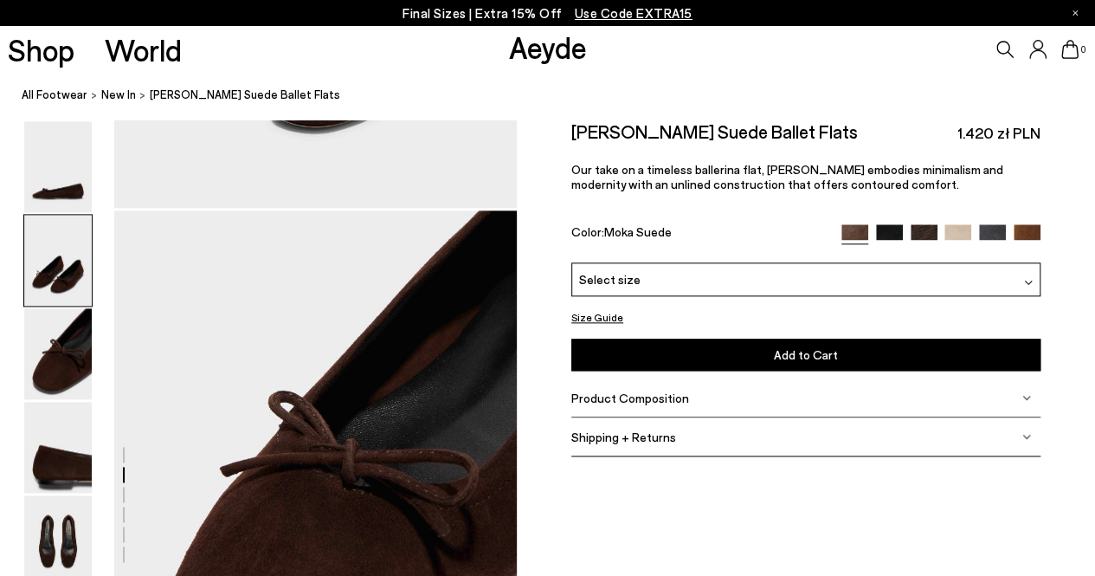
click at [630, 267] on div "Select size" at bounding box center [805, 279] width 469 height 34
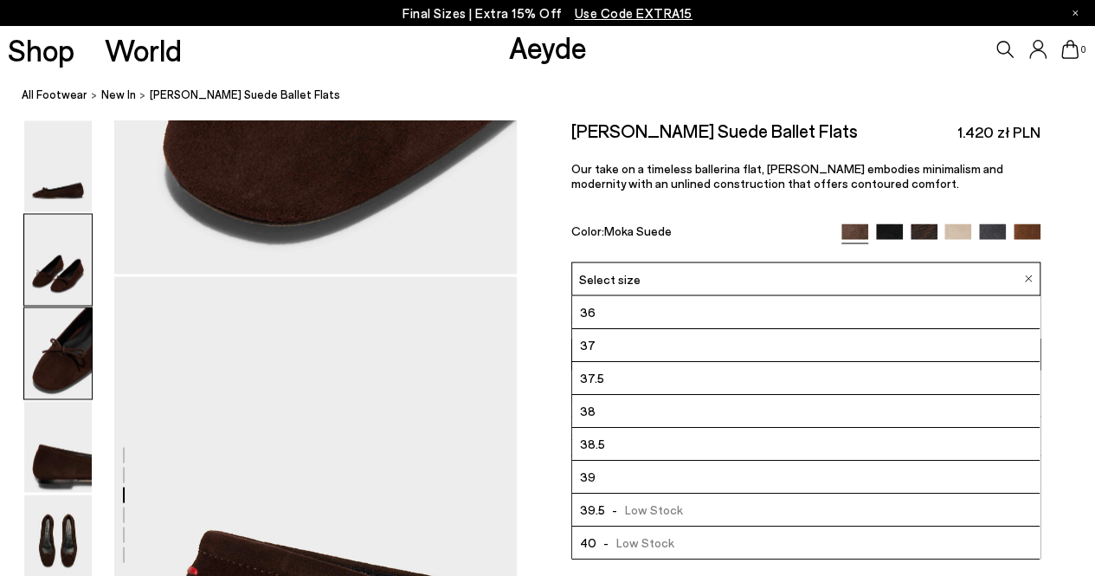
click at [51, 283] on img at bounding box center [58, 260] width 68 height 91
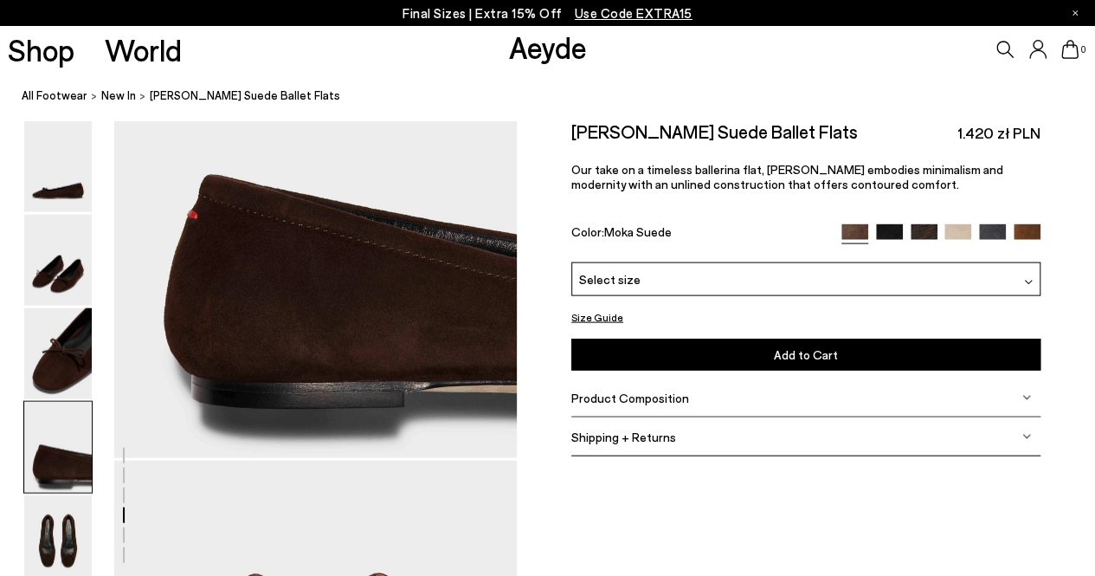
scroll to position [1736, 0]
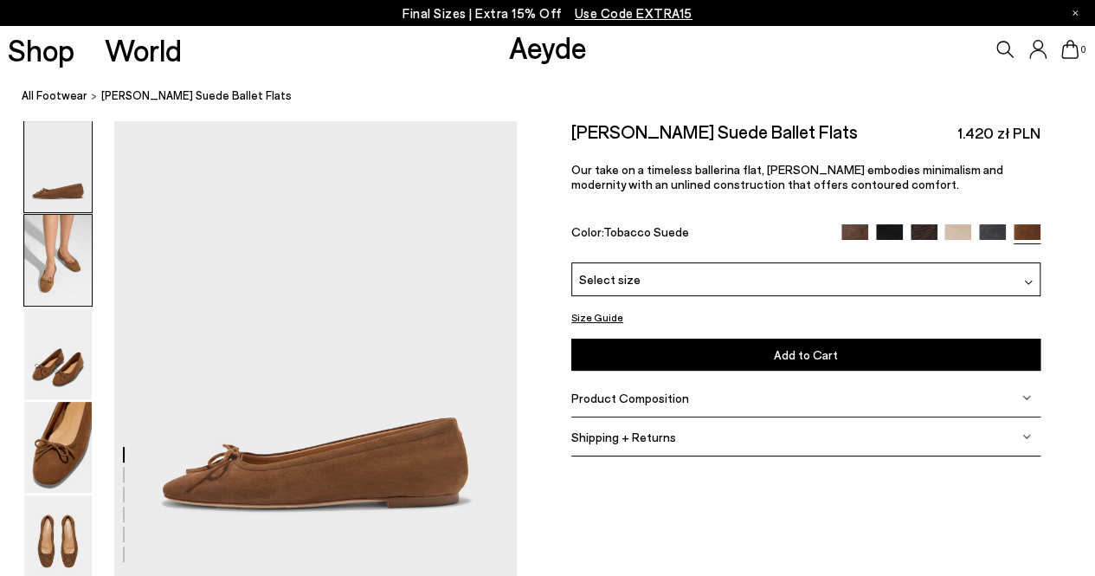
click at [57, 288] on img at bounding box center [58, 260] width 68 height 91
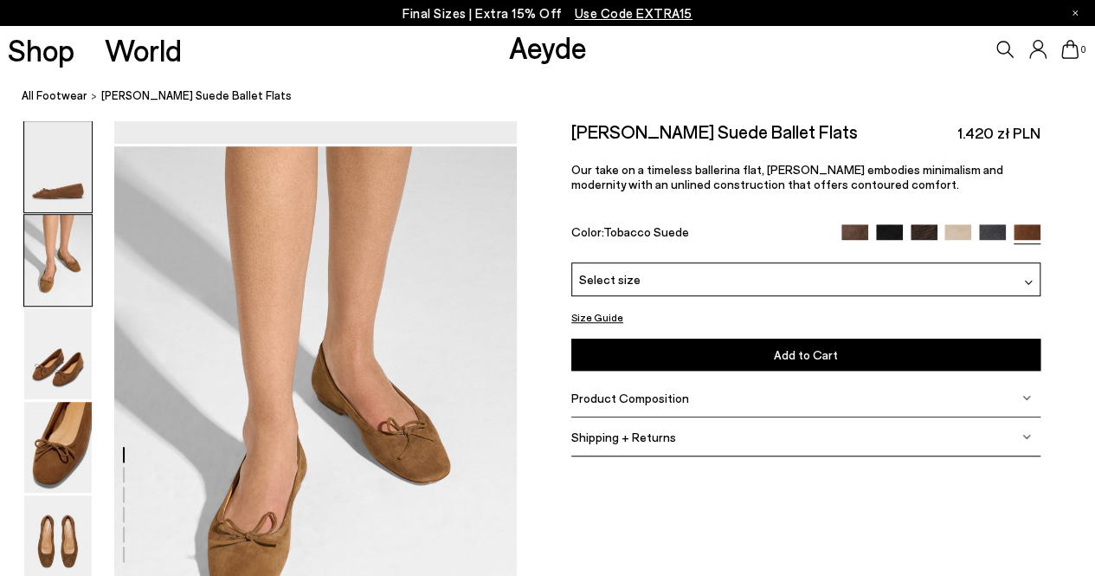
scroll to position [460, 0]
